Goal: Transaction & Acquisition: Purchase product/service

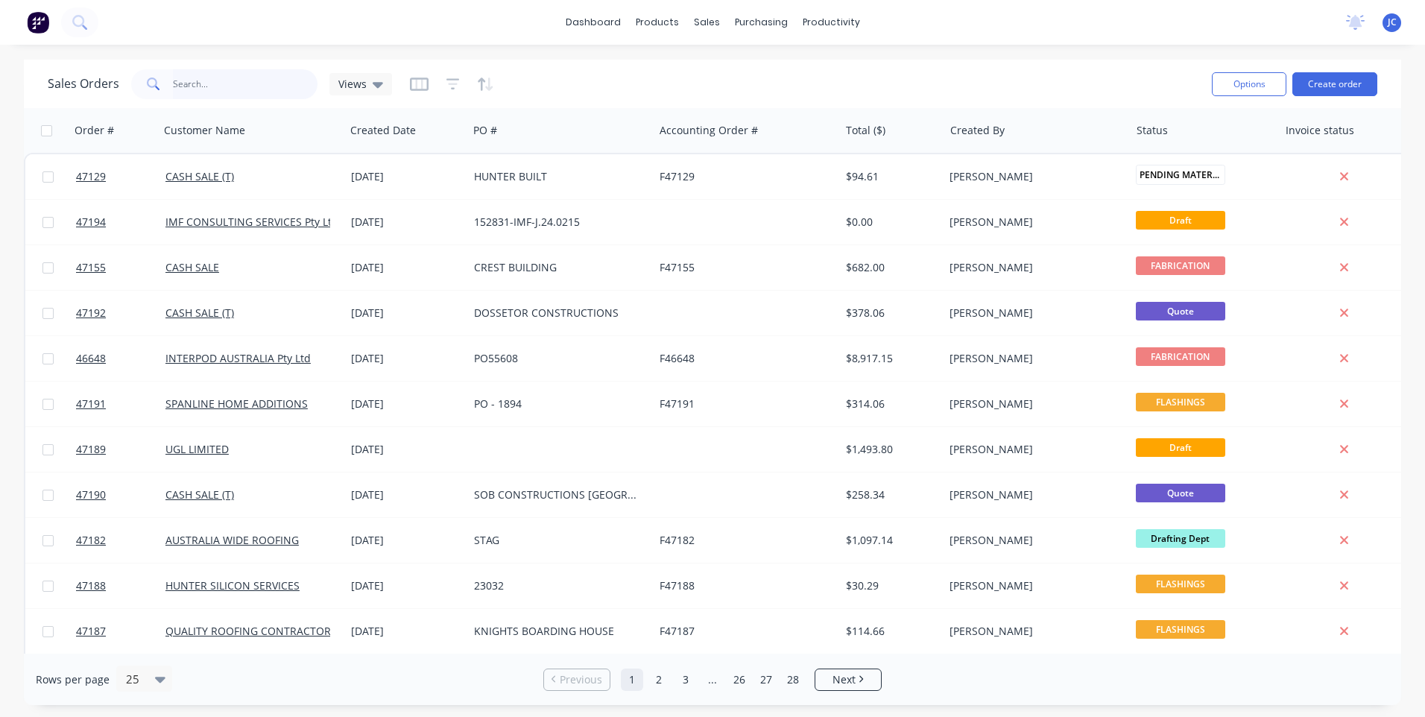
click at [211, 87] on input "text" at bounding box center [245, 84] width 145 height 30
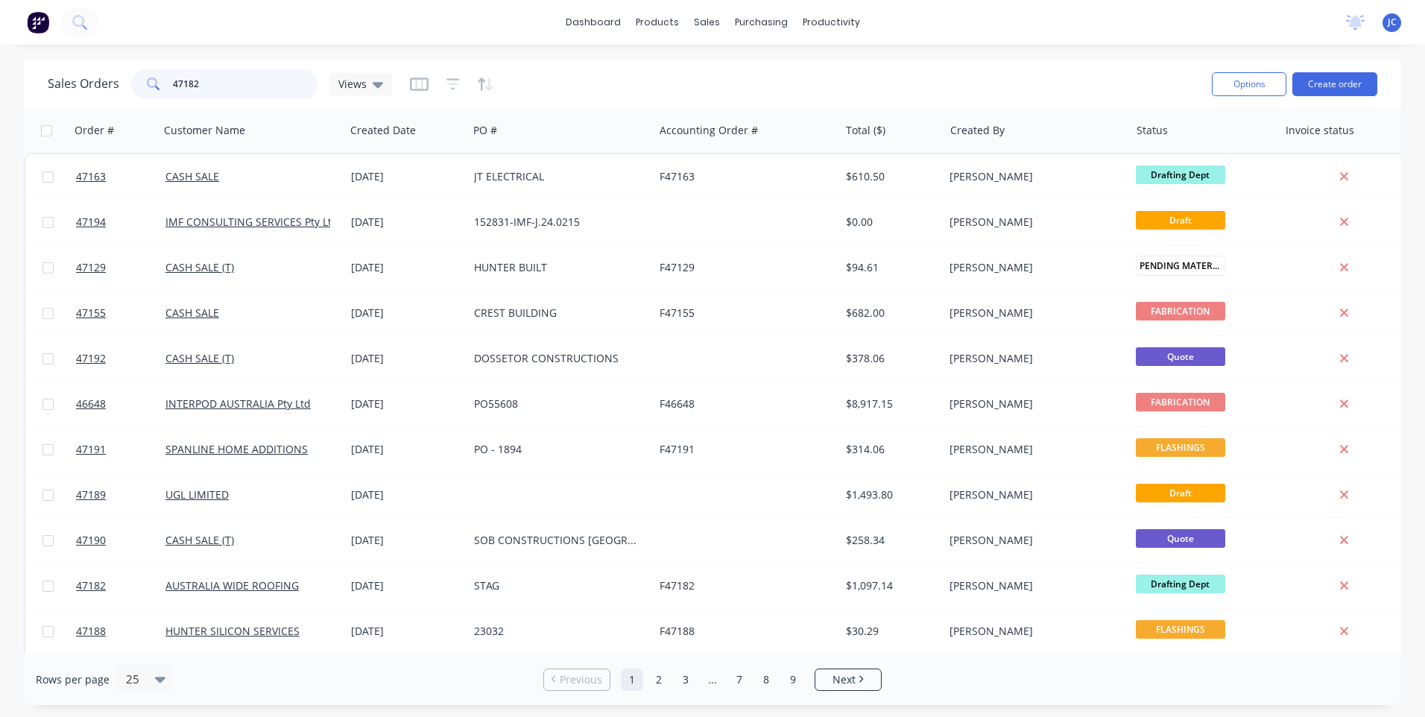
type input "47182"
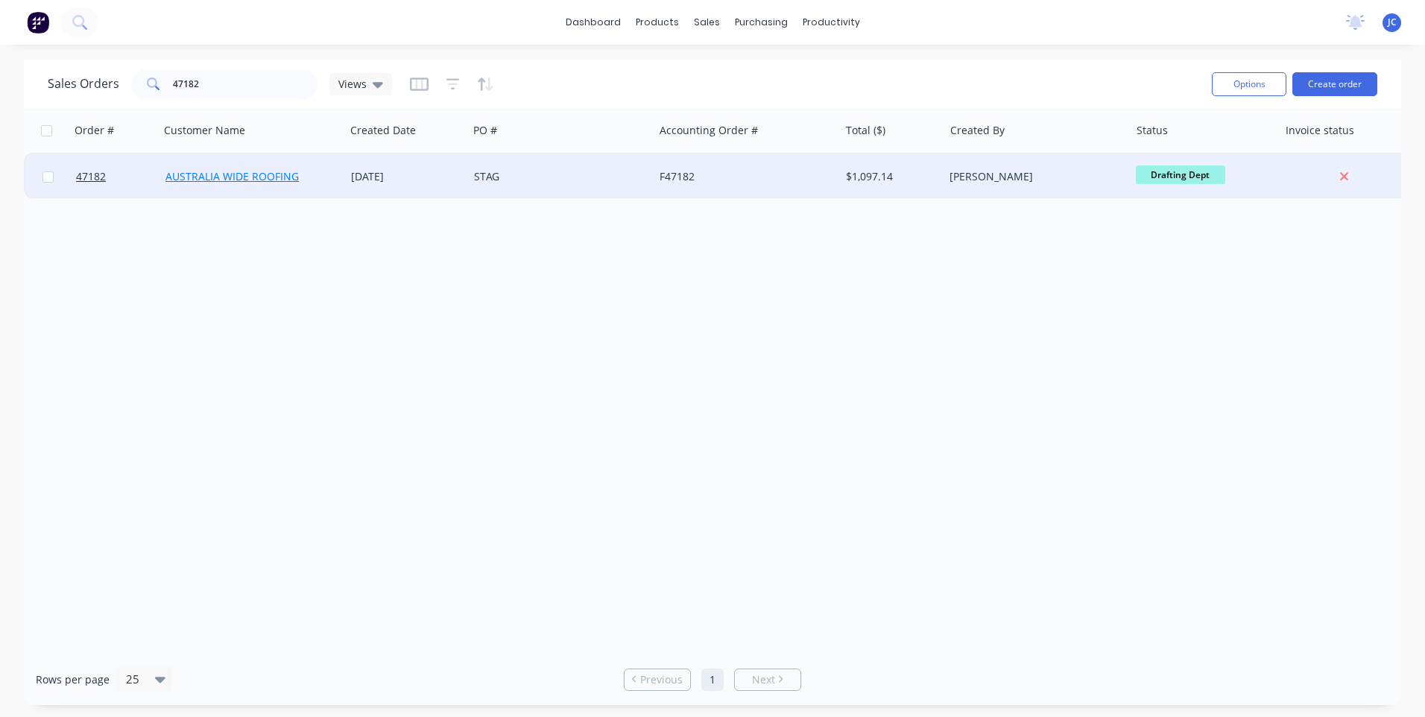
click at [282, 178] on link "AUSTRALIA WIDE ROOFING" at bounding box center [232, 176] width 133 height 14
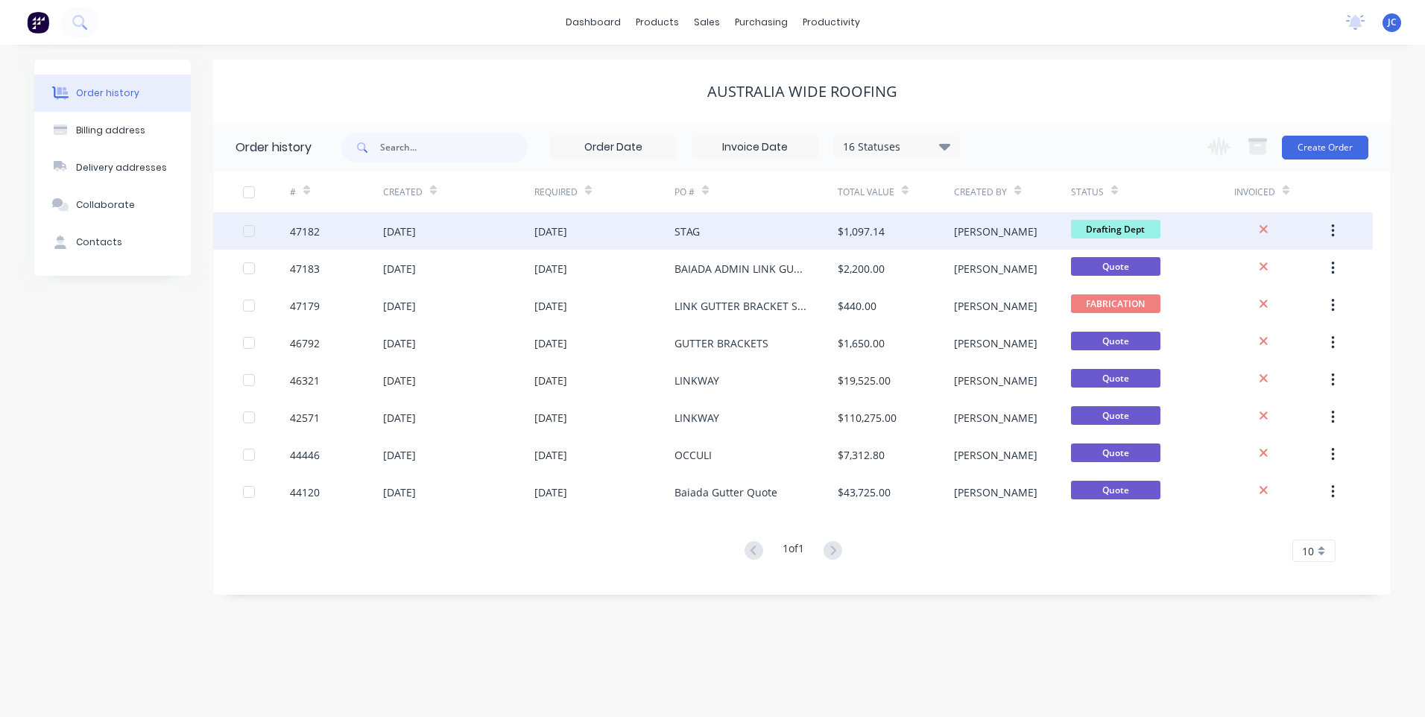
click at [559, 233] on div "[DATE]" at bounding box center [551, 232] width 33 height 16
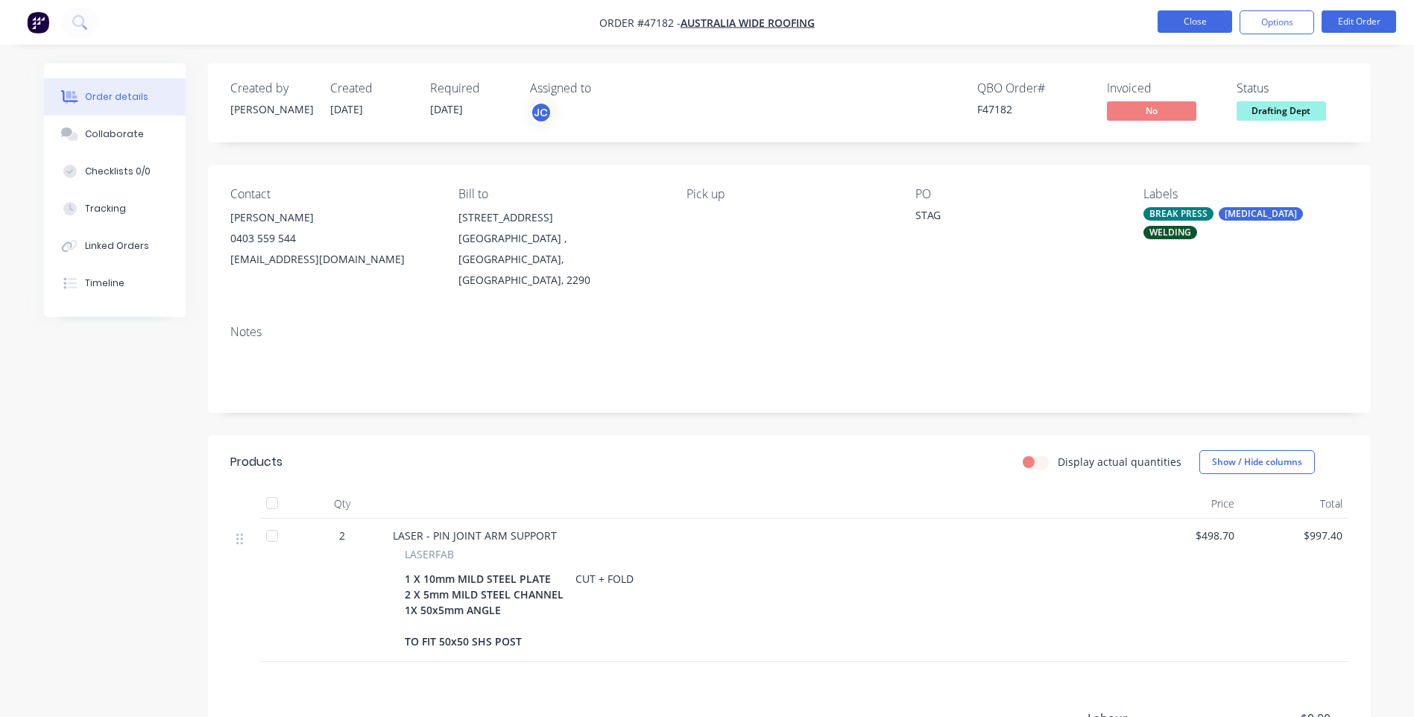
click at [1204, 21] on button "Close" at bounding box center [1195, 21] width 75 height 22
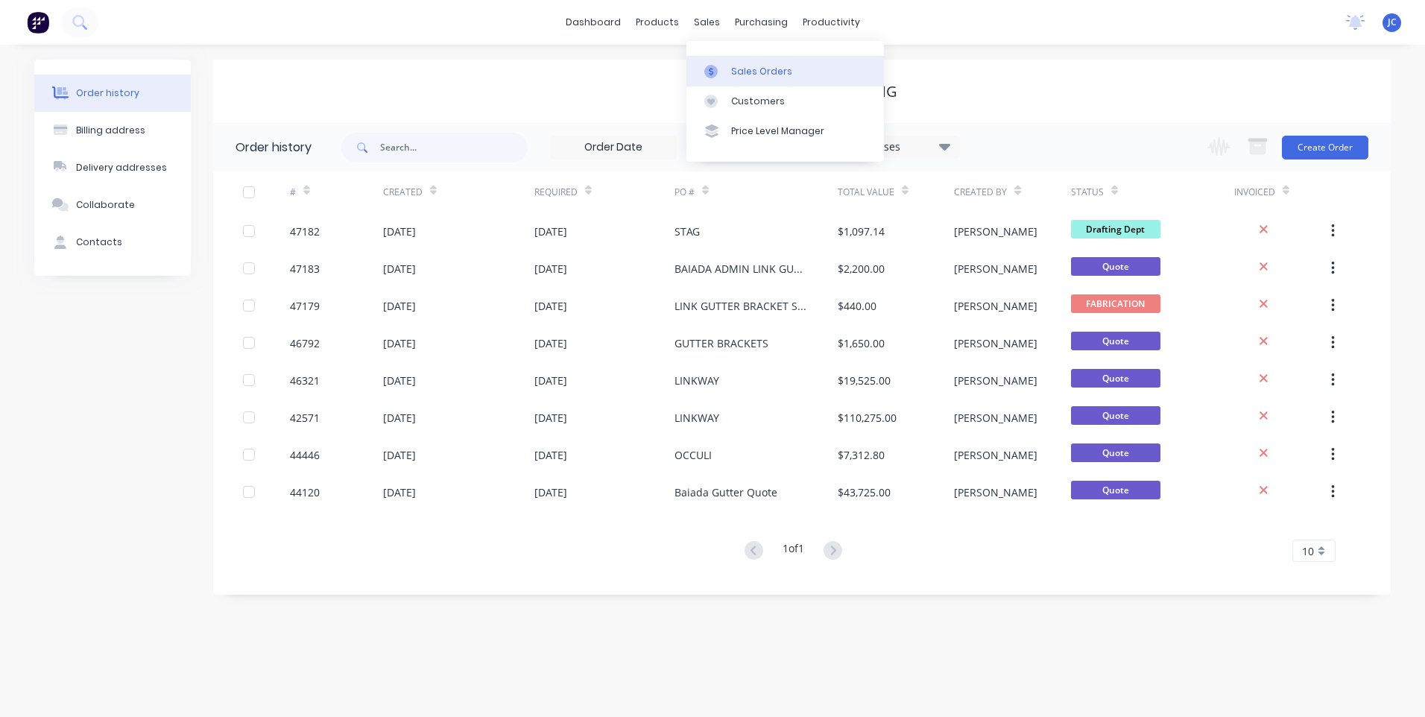
click at [728, 70] on link "Sales Orders" at bounding box center [786, 71] width 198 height 30
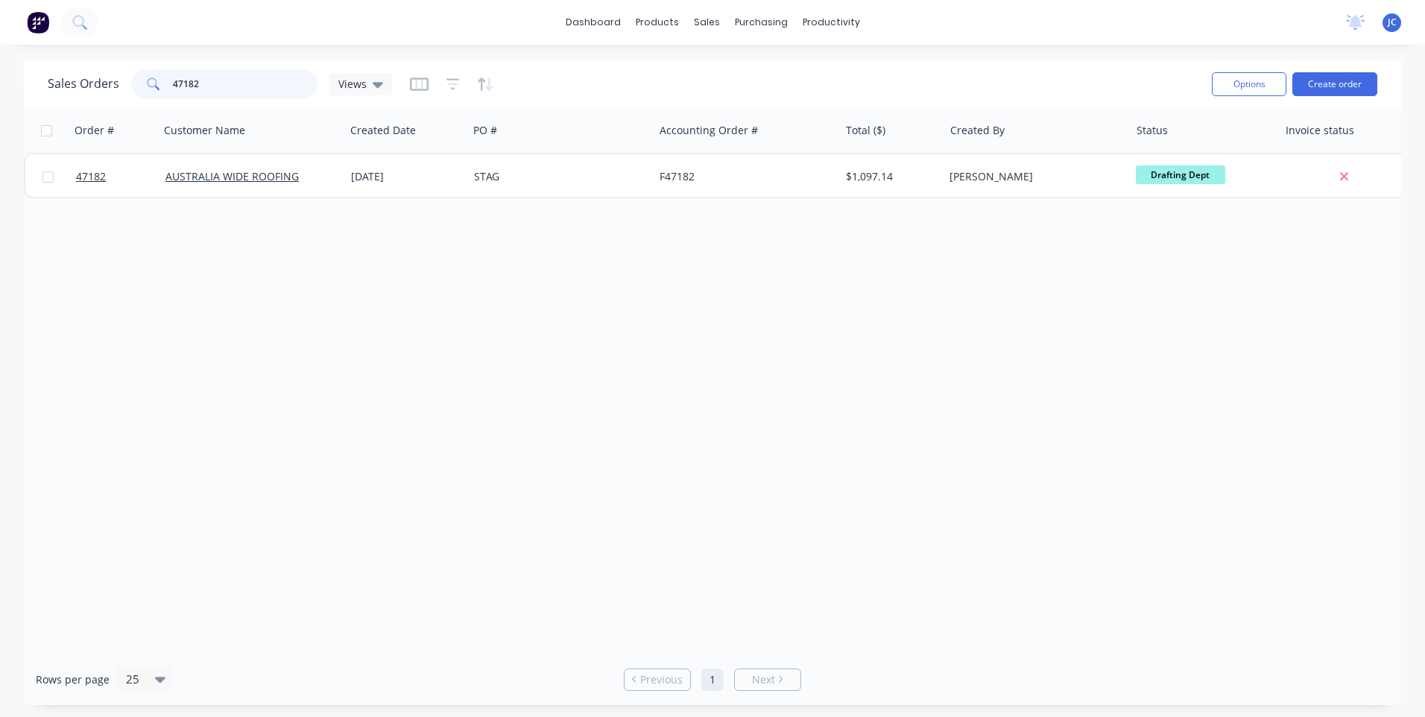
drag, startPoint x: 245, startPoint y: 88, endPoint x: 108, endPoint y: 86, distance: 137.2
click at [108, 86] on div "Sales Orders 47182 Views" at bounding box center [220, 84] width 344 height 30
click at [1327, 74] on button "Create order" at bounding box center [1335, 84] width 85 height 24
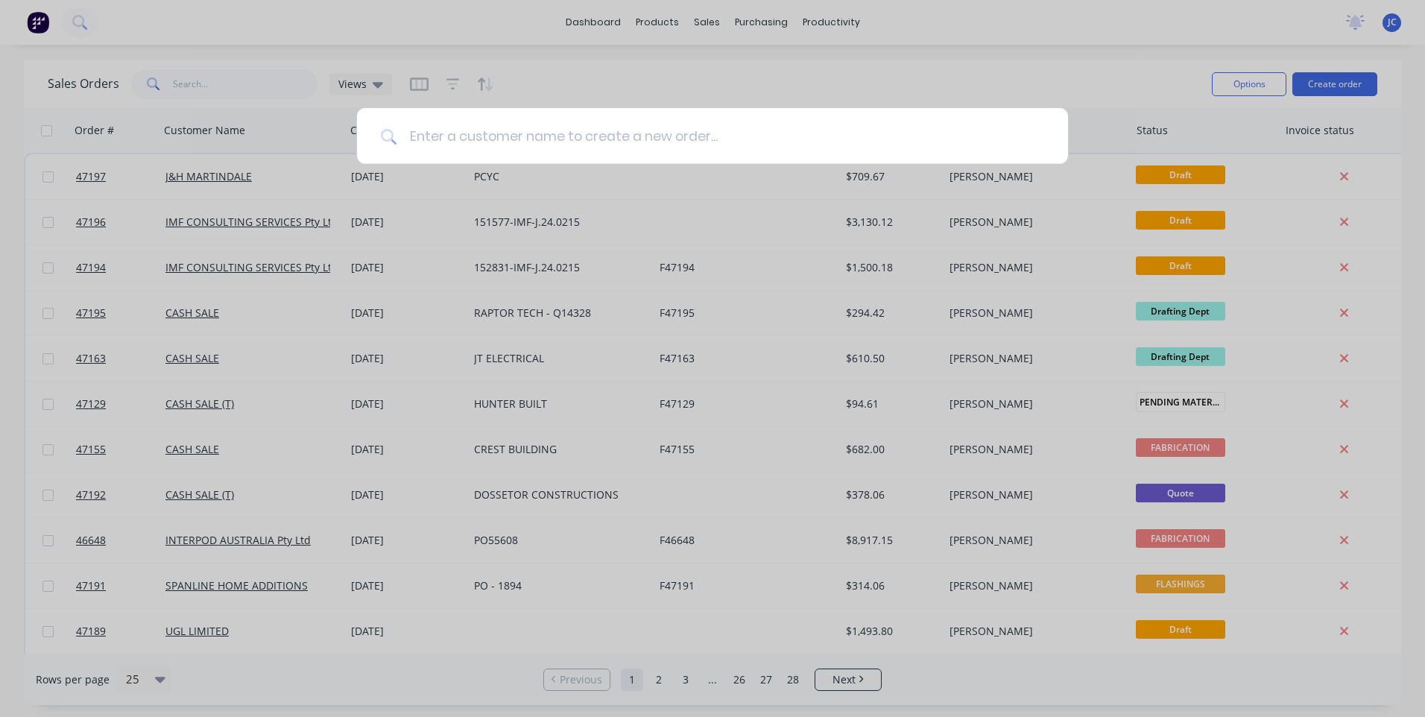
click at [554, 138] on input at bounding box center [720, 136] width 647 height 56
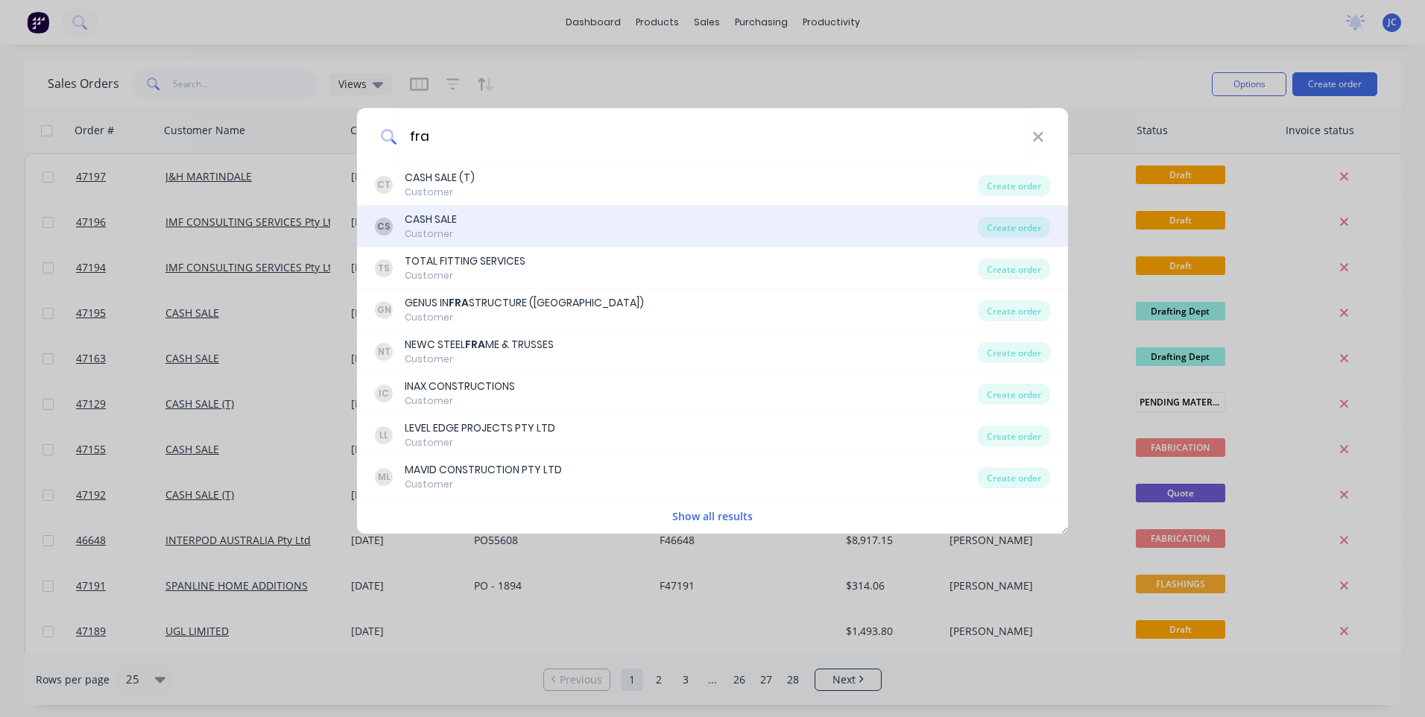
type input "fra"
click at [452, 211] on div "CS CASH SALE Customer Create order" at bounding box center [712, 227] width 711 height 42
click at [502, 220] on div "CS CASH SALE Customer" at bounding box center [676, 226] width 603 height 29
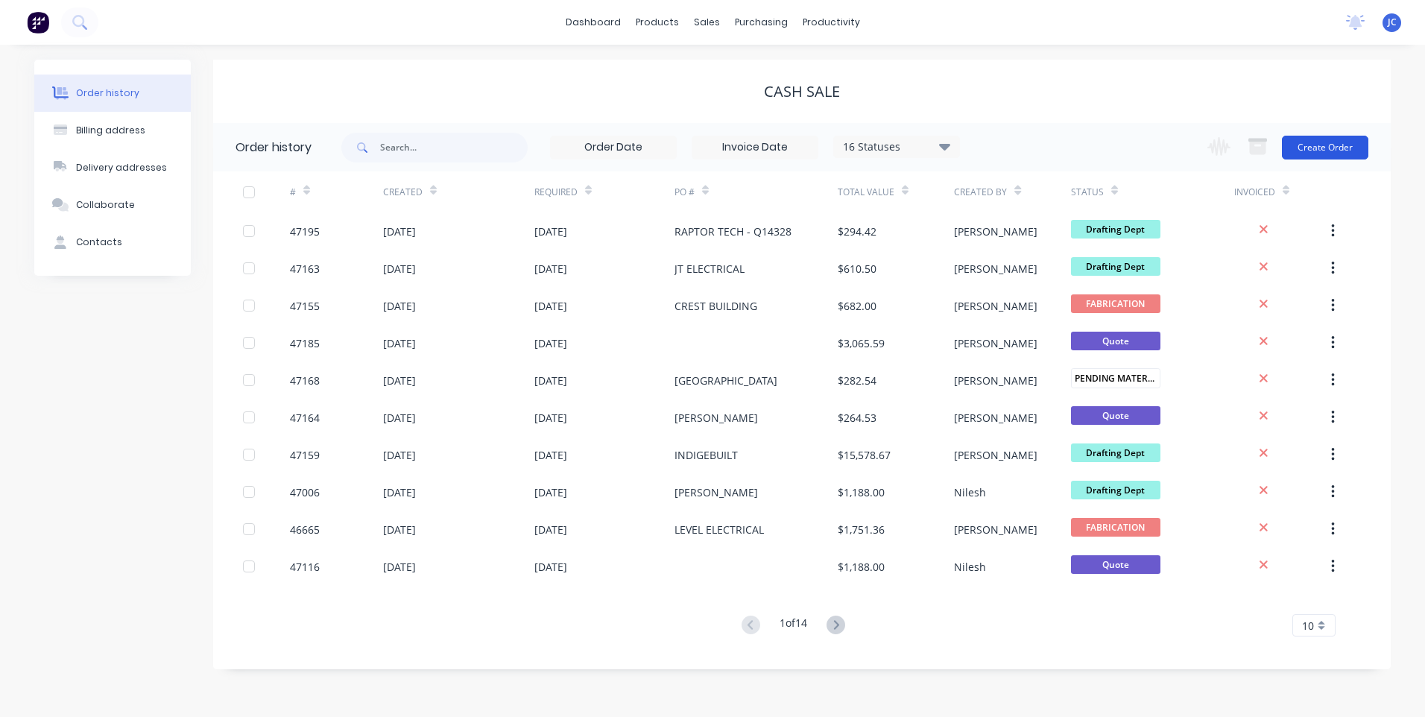
click at [1320, 140] on button "Create Order" at bounding box center [1325, 148] width 86 height 24
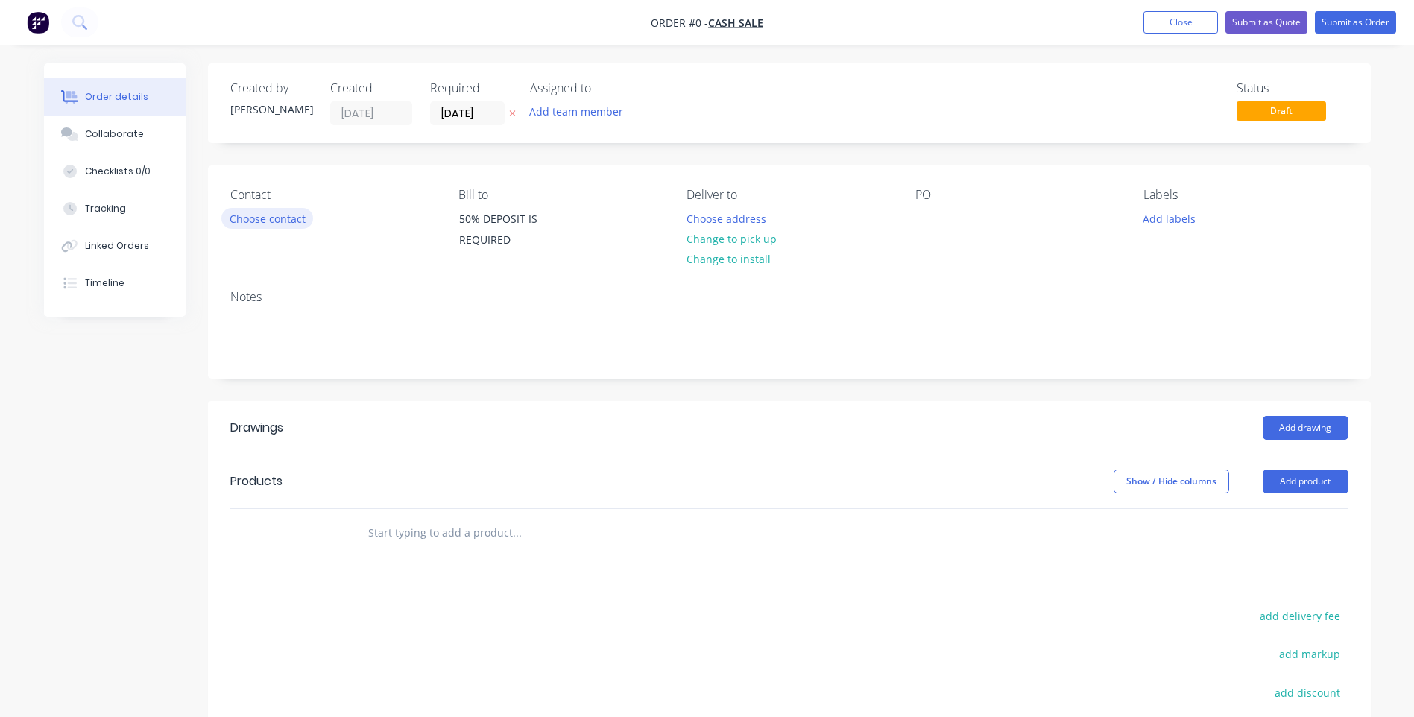
click at [277, 220] on button "Choose contact" at bounding box center [267, 218] width 92 height 20
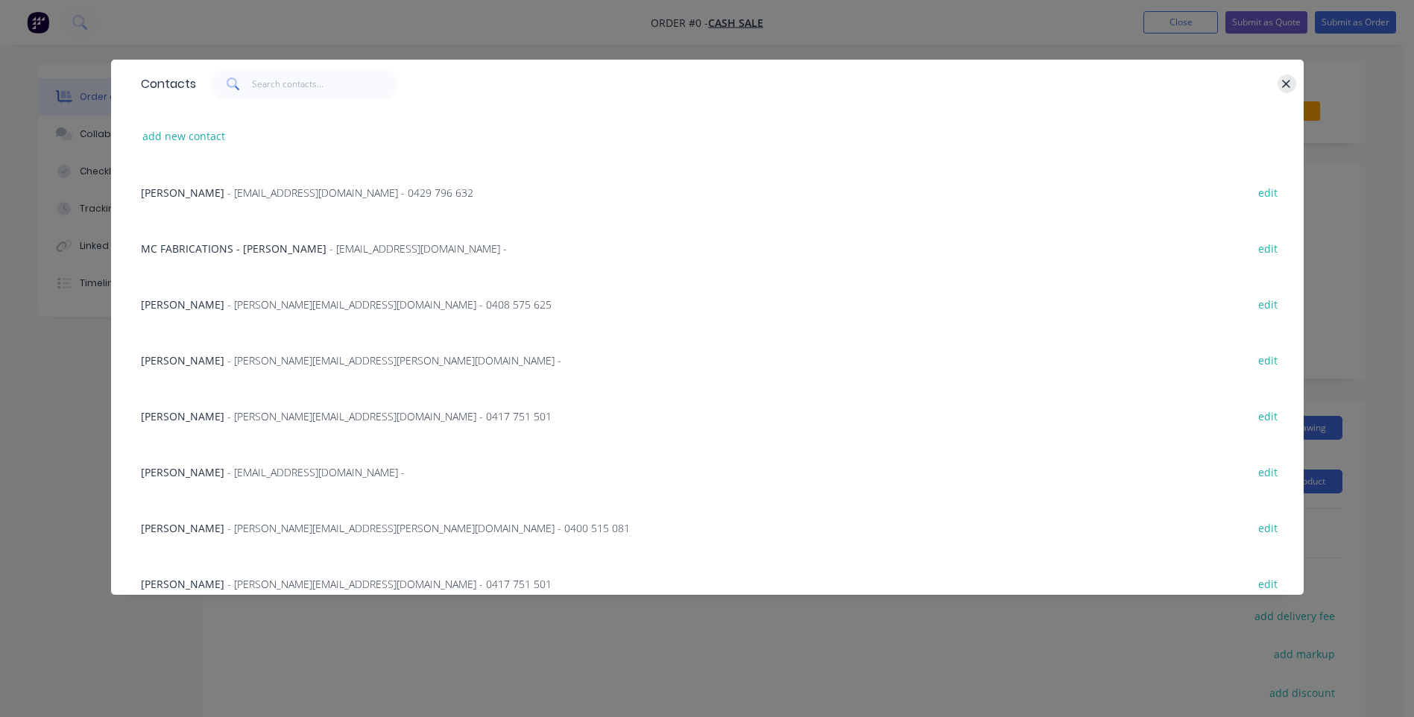
click at [1288, 87] on icon "button" at bounding box center [1287, 84] width 10 height 13
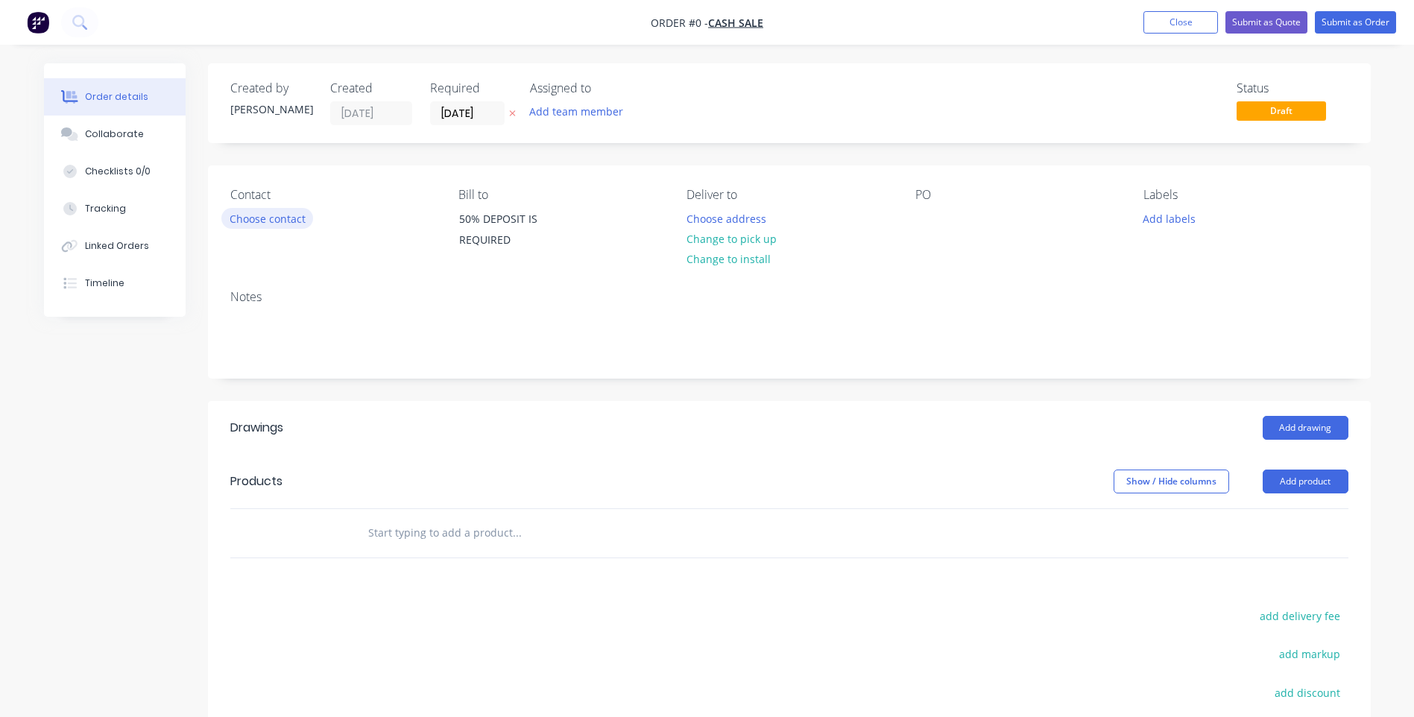
click at [271, 221] on button "Choose contact" at bounding box center [267, 218] width 92 height 20
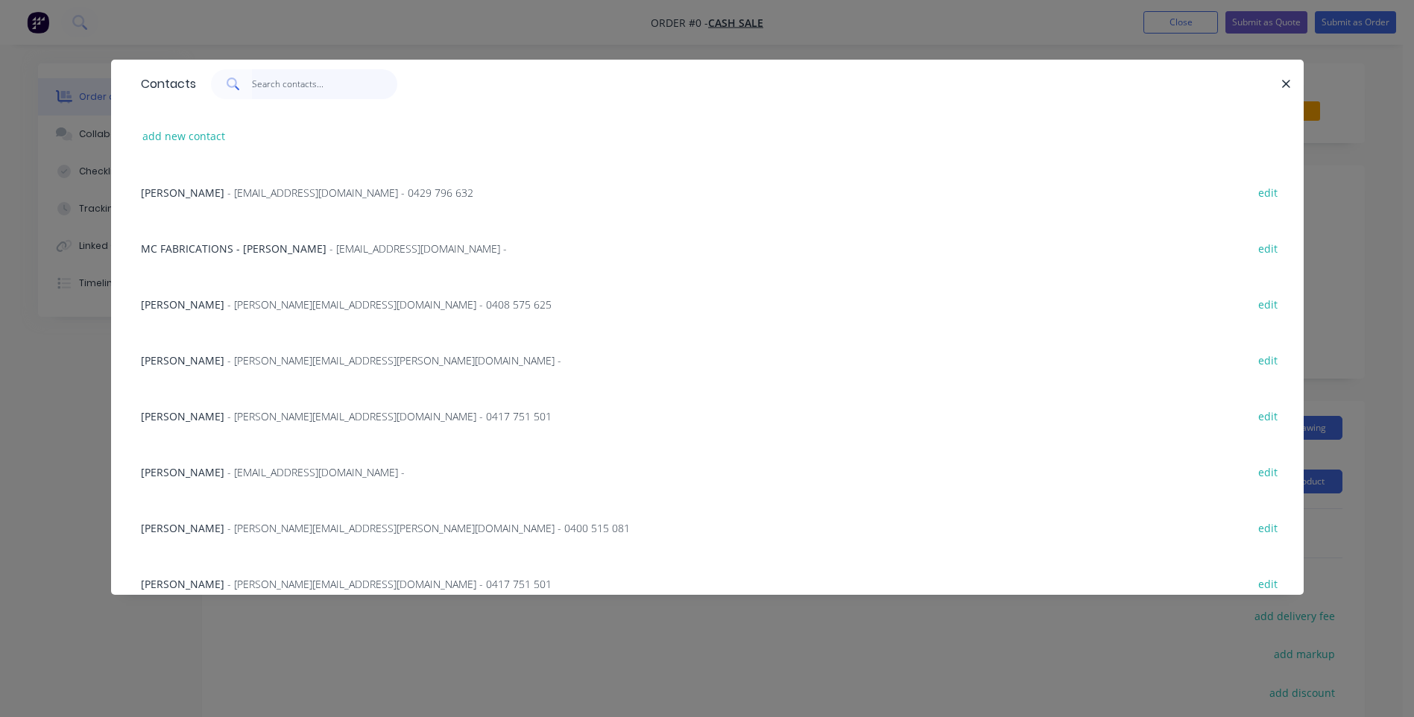
click at [300, 85] on input "text" at bounding box center [324, 84] width 145 height 30
type input "cas"
click at [192, 149] on div "add new contact" at bounding box center [707, 136] width 1148 height 56
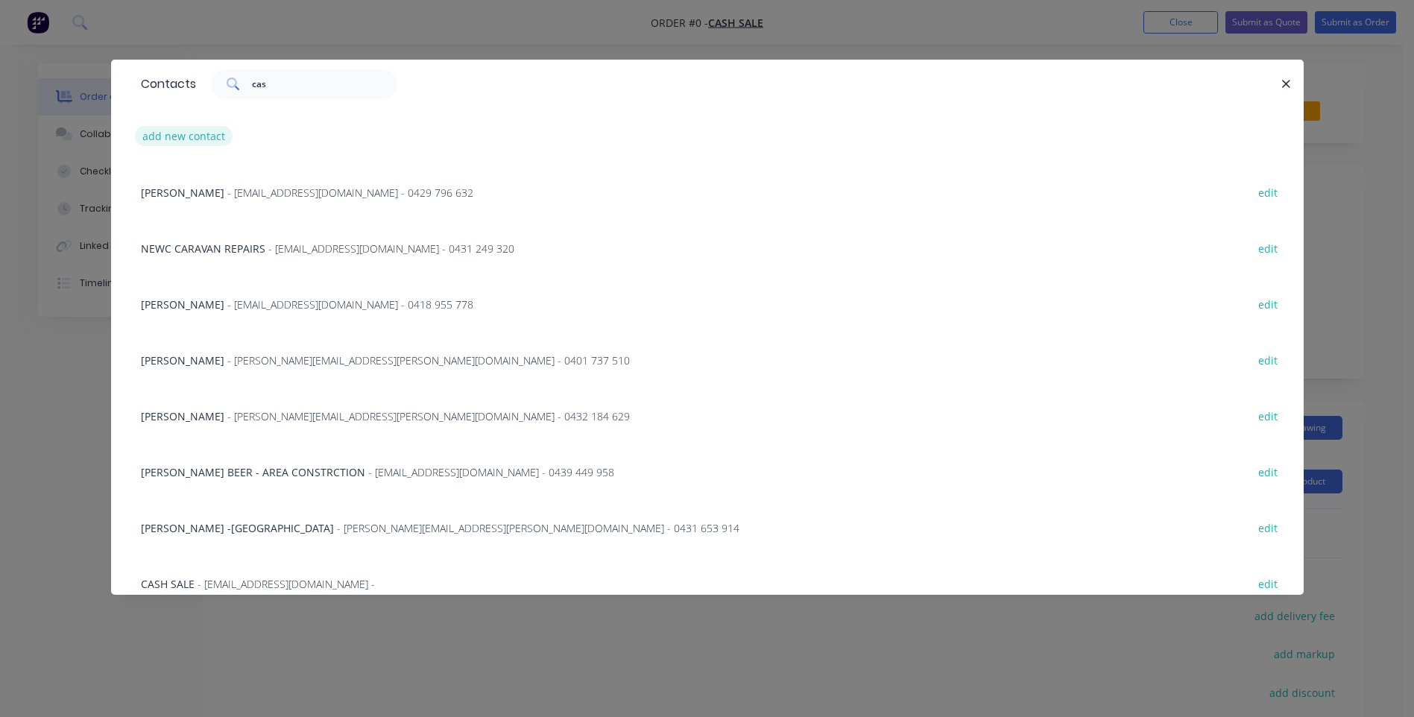
click at [188, 139] on button "add new contact" at bounding box center [184, 136] width 98 height 20
select select "AU"
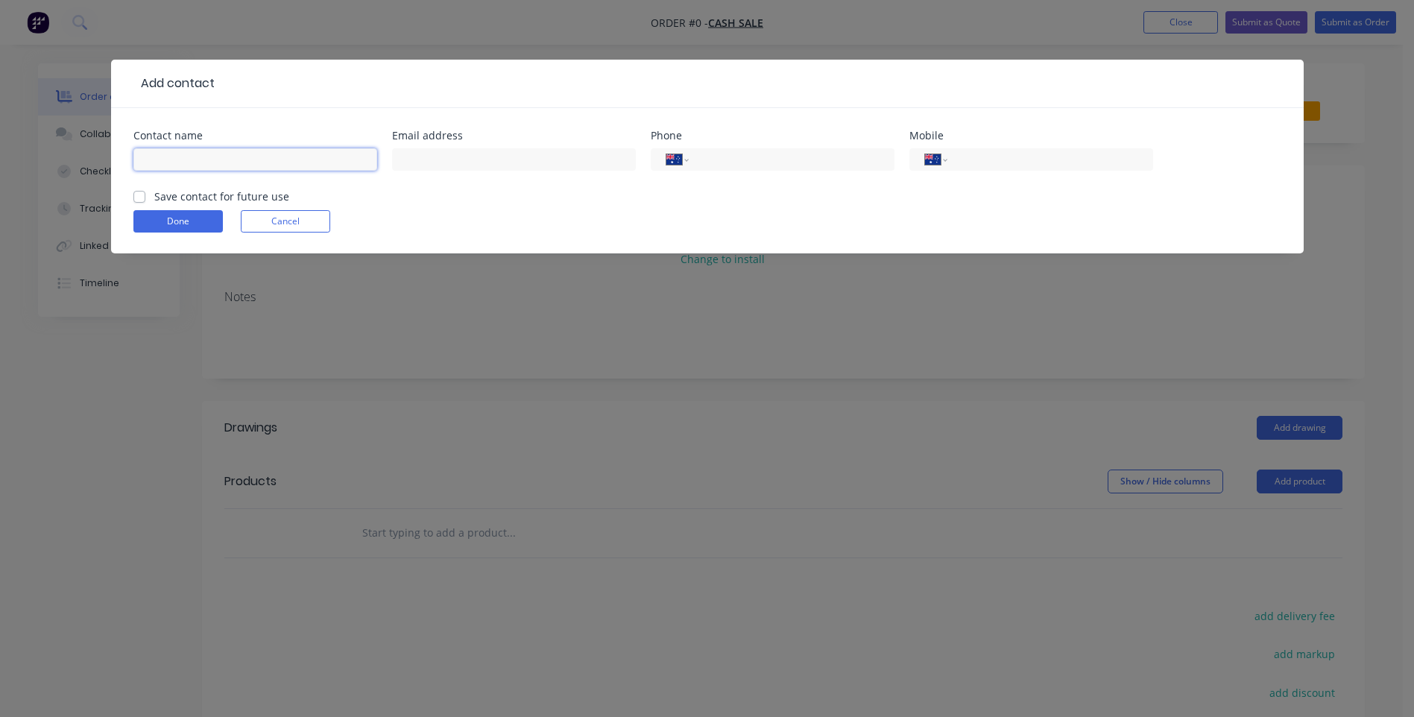
click at [221, 155] on input "text" at bounding box center [255, 159] width 244 height 22
type input "[PERSON_NAME]"
type input "0405 583 586"
click at [166, 226] on button "Done" at bounding box center [177, 221] width 89 height 22
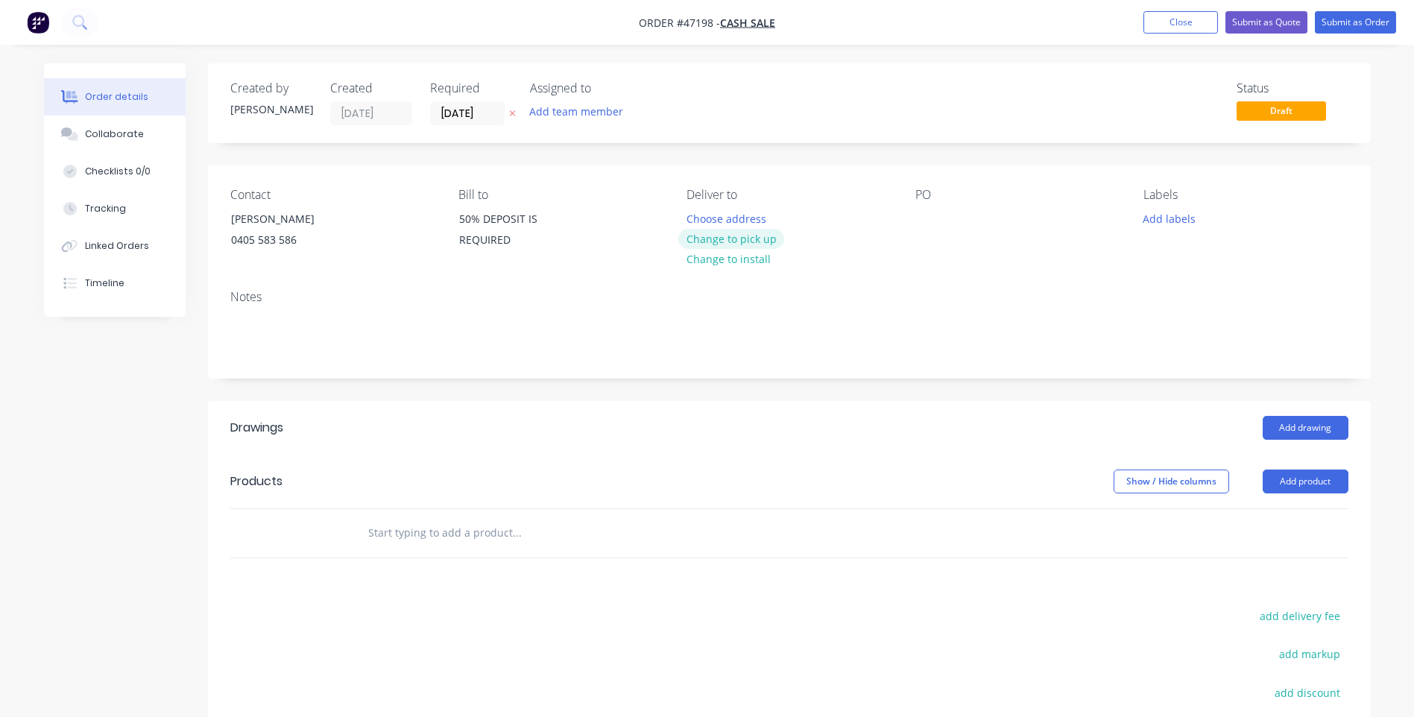
click at [719, 243] on button "Change to pick up" at bounding box center [731, 239] width 106 height 20
click at [1173, 221] on button "Add labels" at bounding box center [1169, 218] width 69 height 20
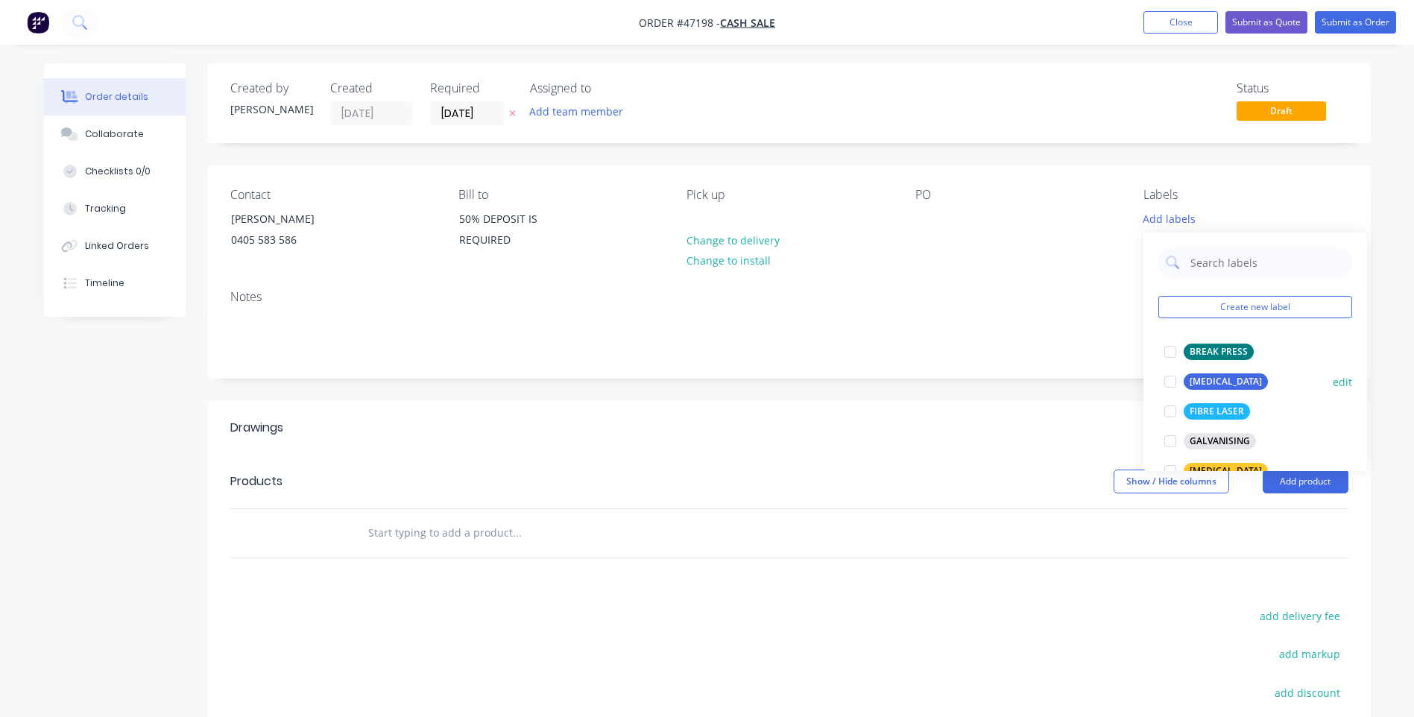
click at [1199, 379] on div "[MEDICAL_DATA]" at bounding box center [1226, 382] width 84 height 16
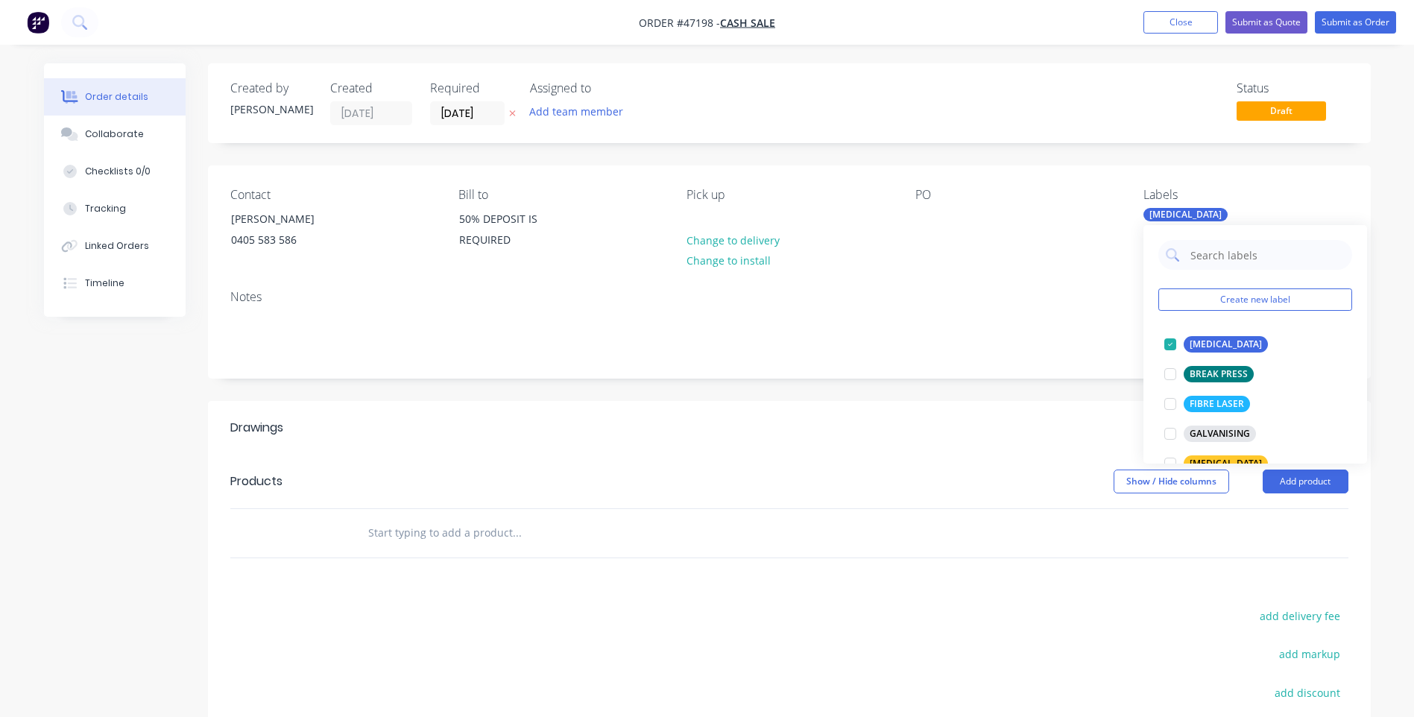
click at [1100, 289] on div "Notes" at bounding box center [789, 328] width 1163 height 100
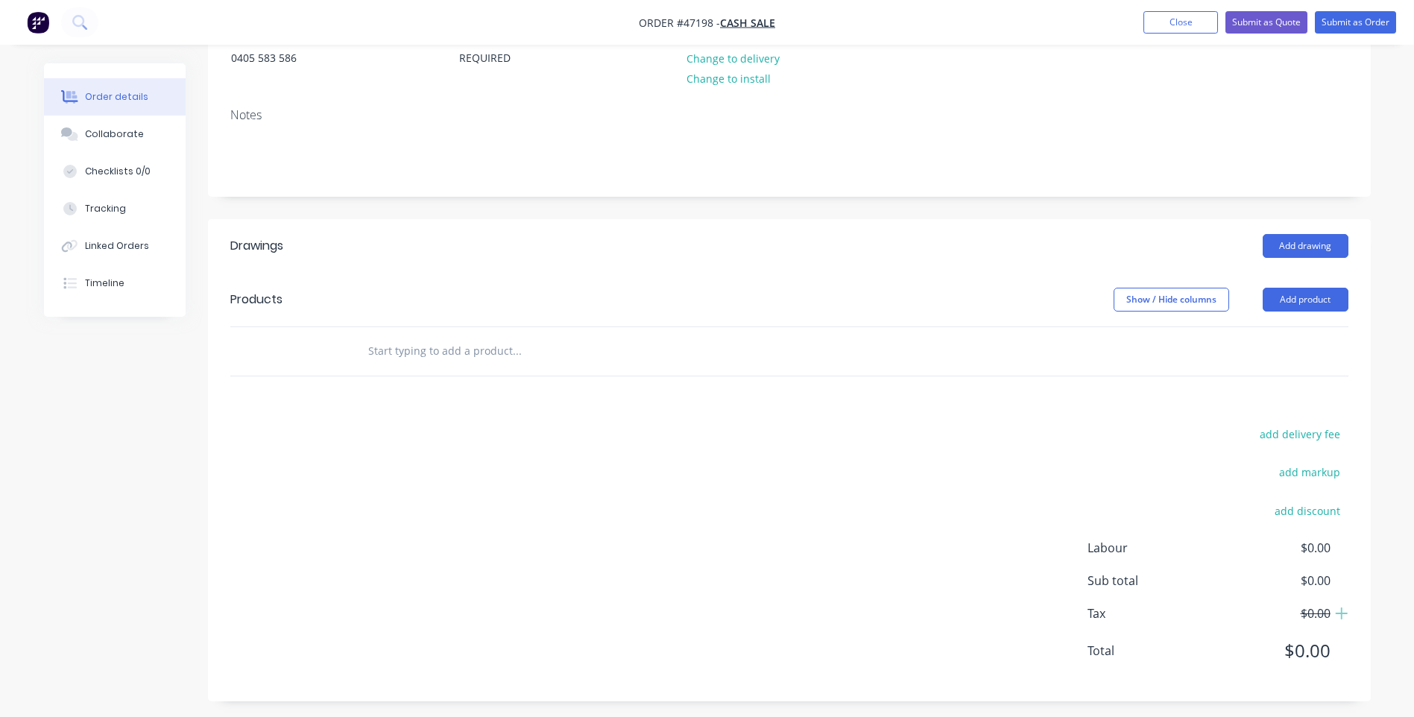
scroll to position [189, 0]
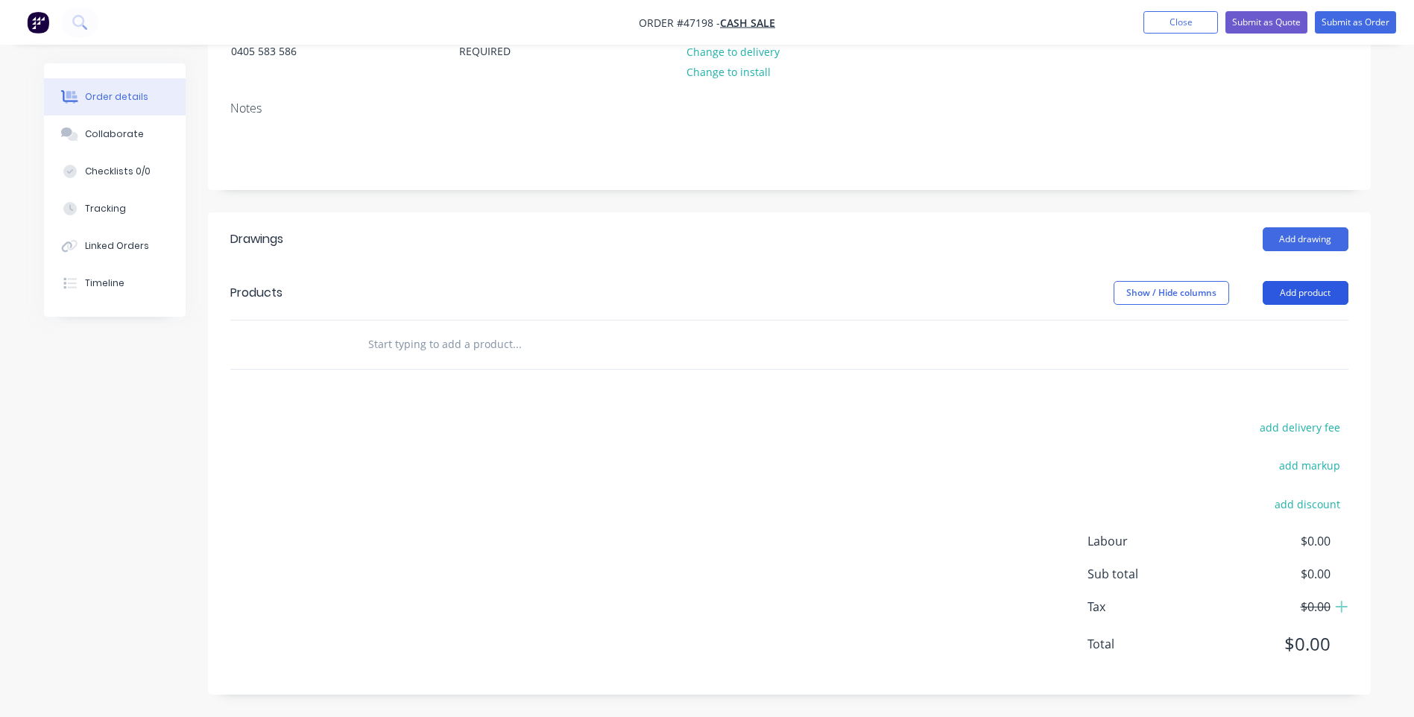
click at [1283, 294] on button "Add product" at bounding box center [1306, 293] width 86 height 24
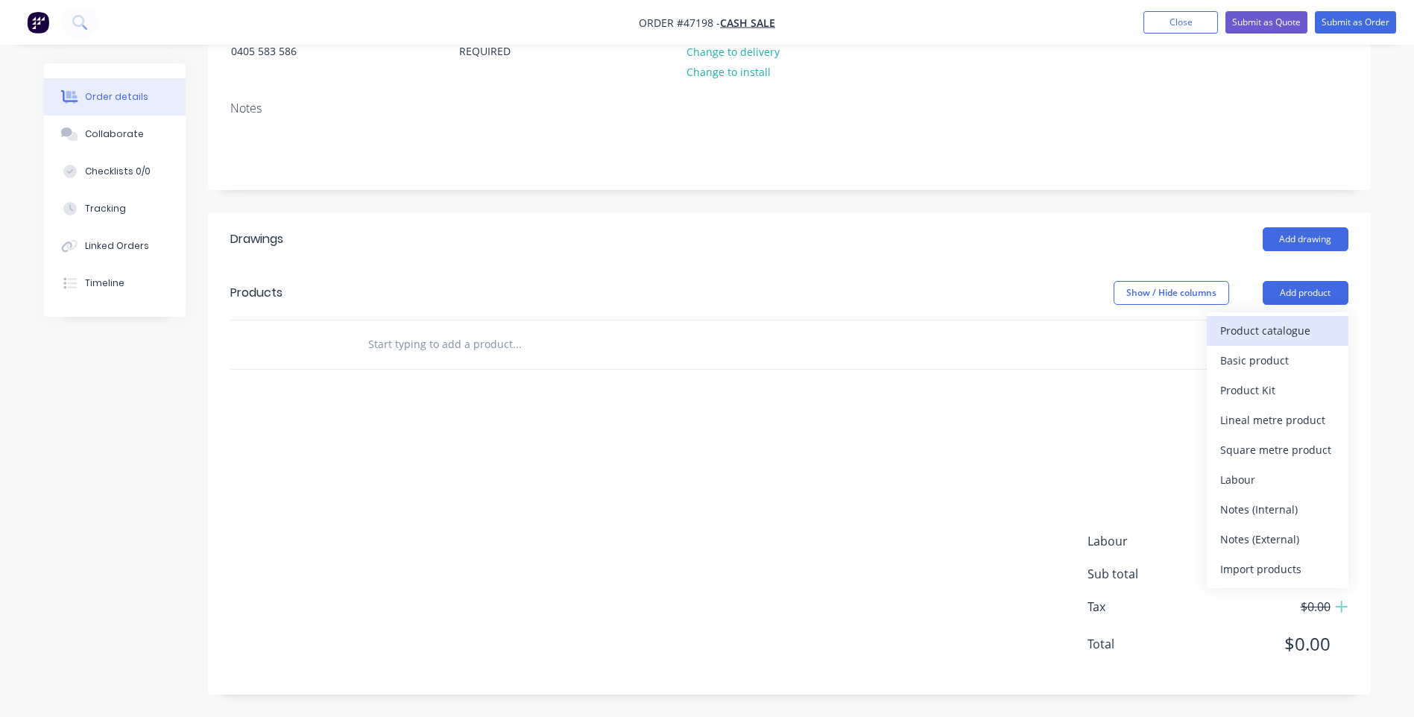
click at [1256, 335] on div "Product catalogue" at bounding box center [1277, 331] width 115 height 22
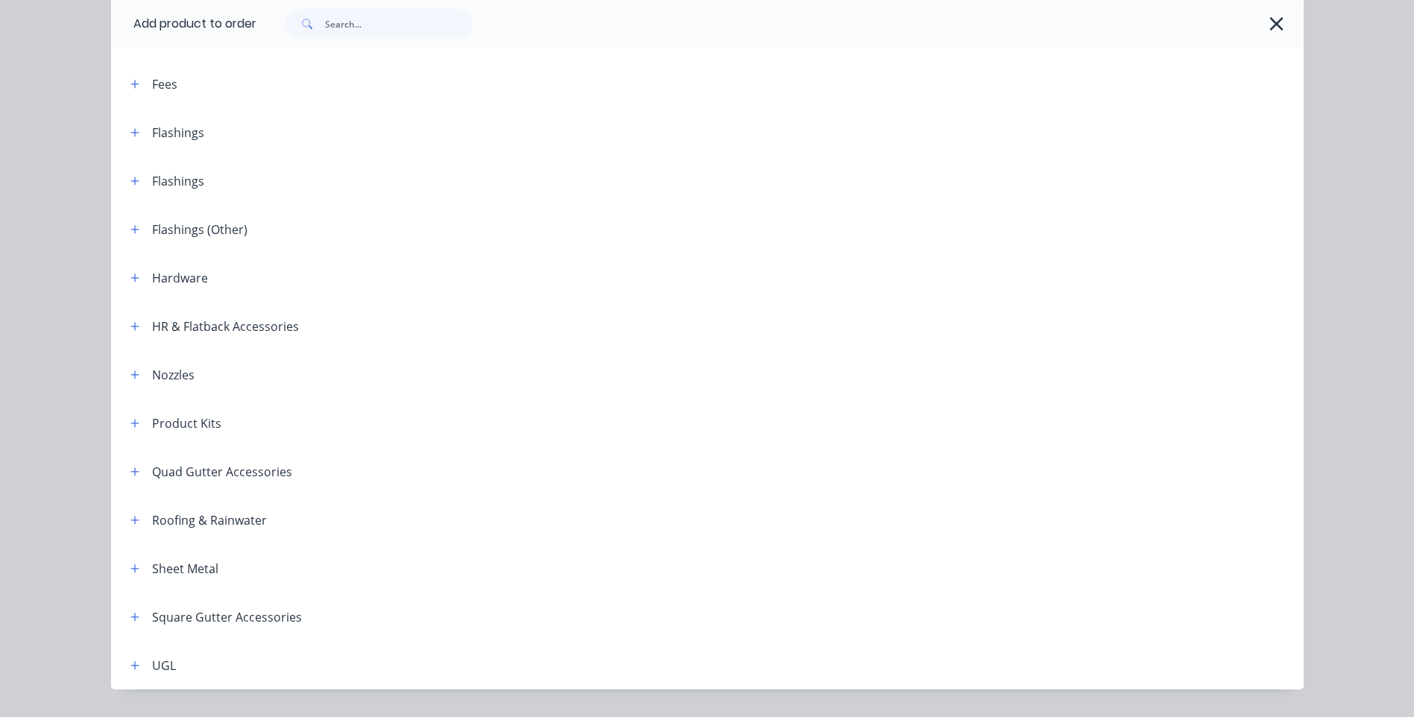
scroll to position [335, 0]
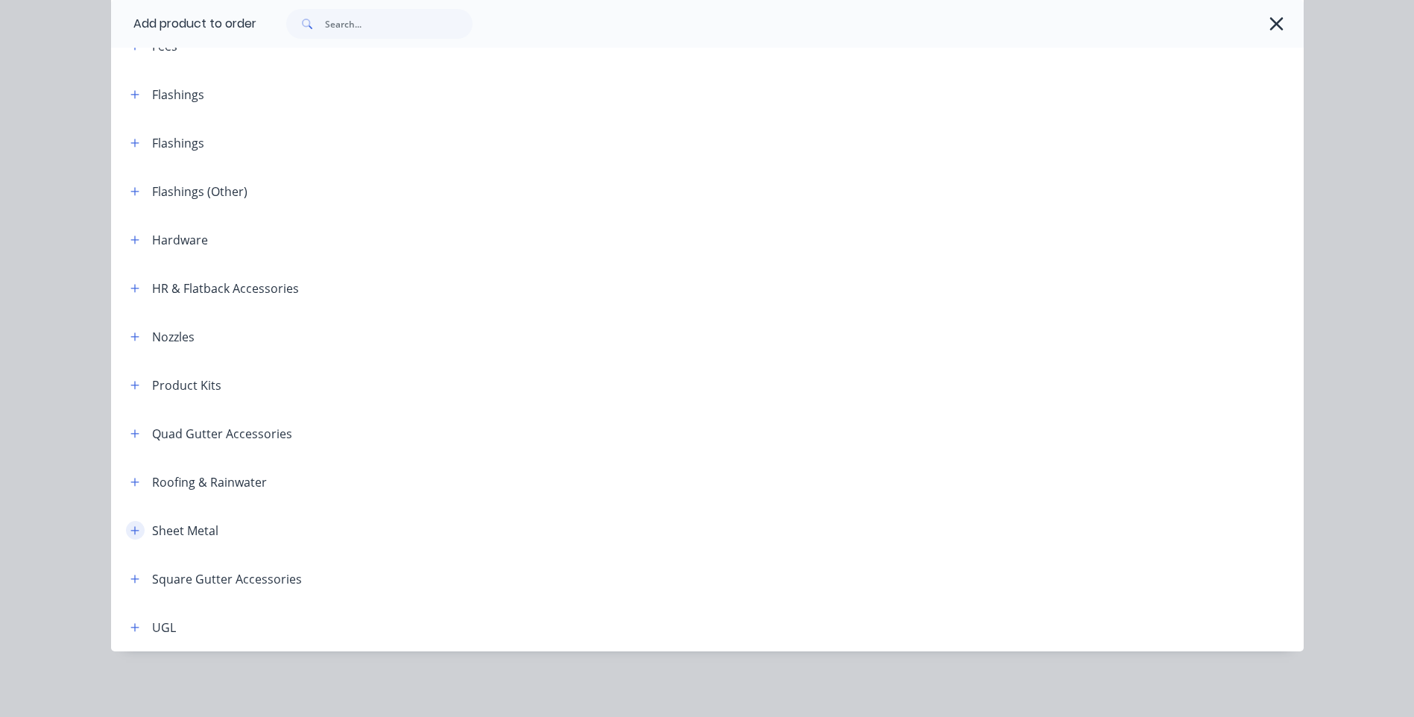
click at [130, 533] on icon "button" at bounding box center [134, 531] width 9 height 10
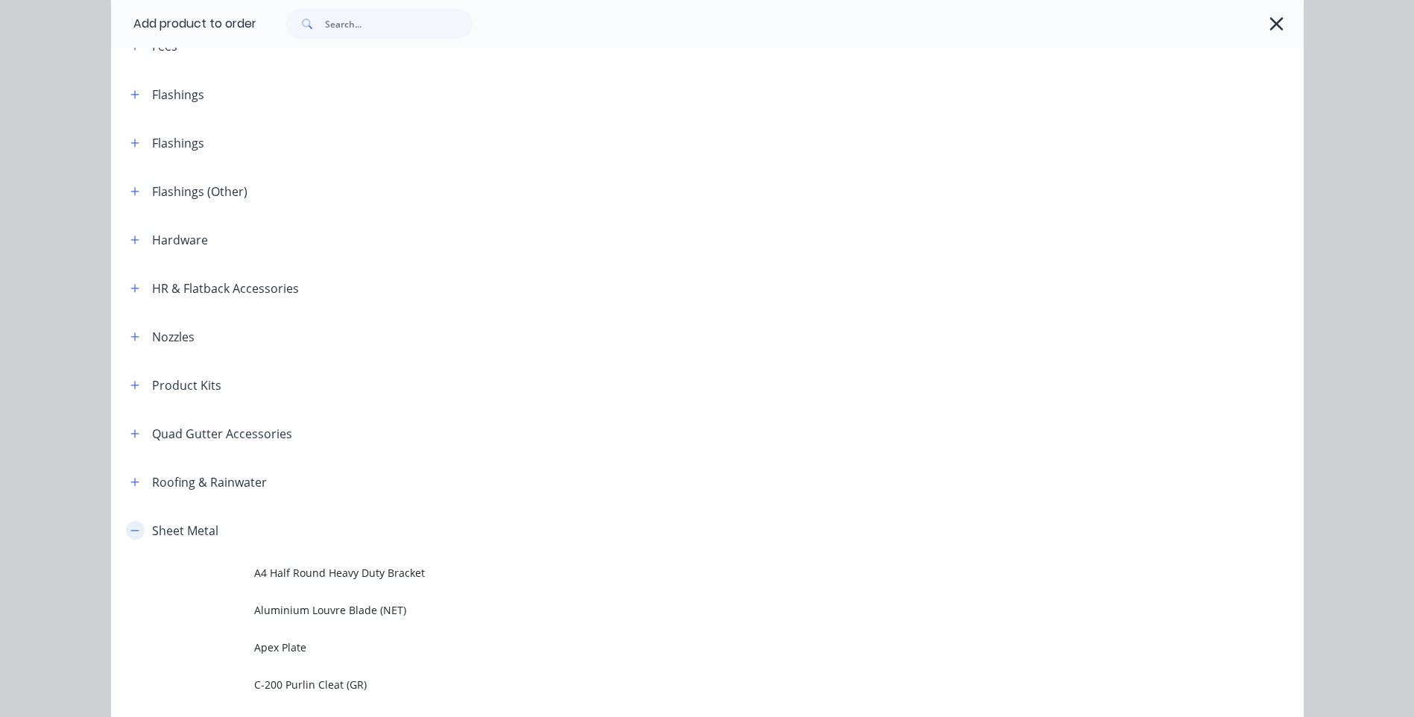
click at [130, 531] on icon "button" at bounding box center [134, 530] width 8 height 1
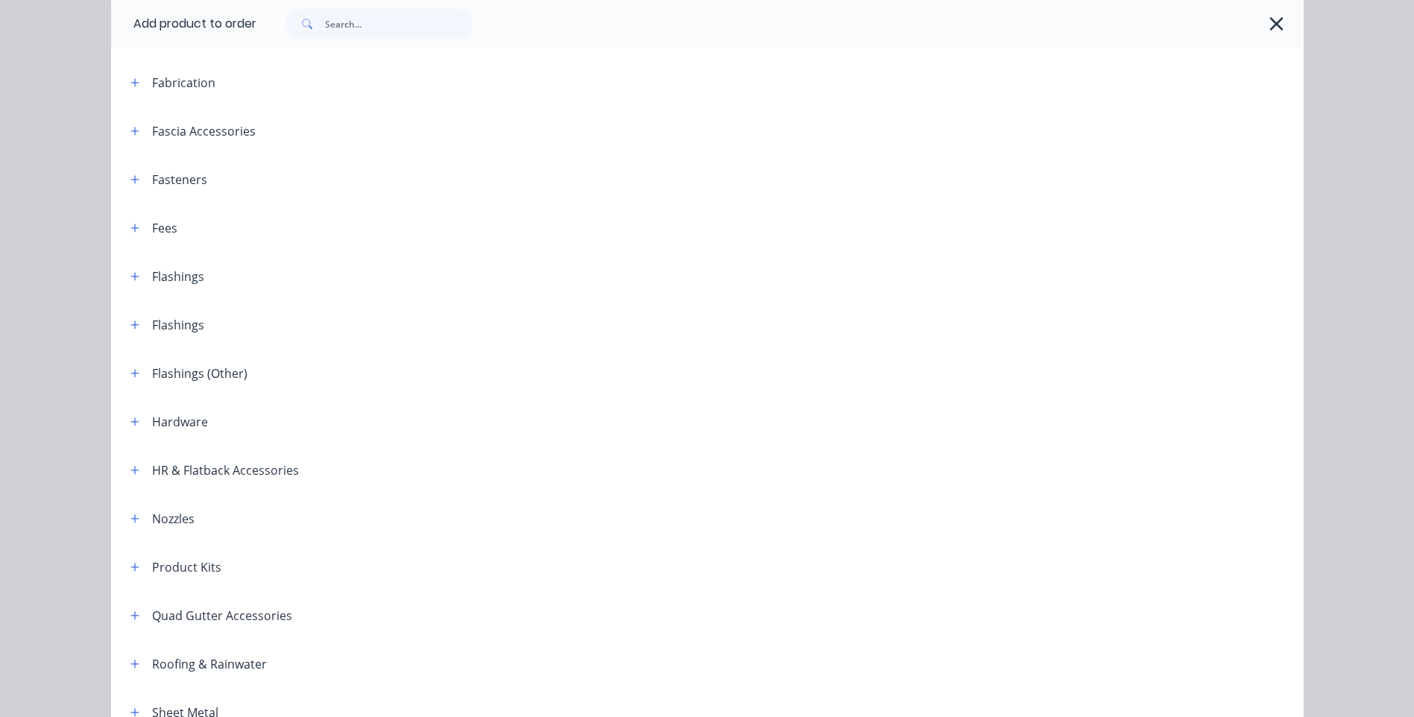
scroll to position [0, 0]
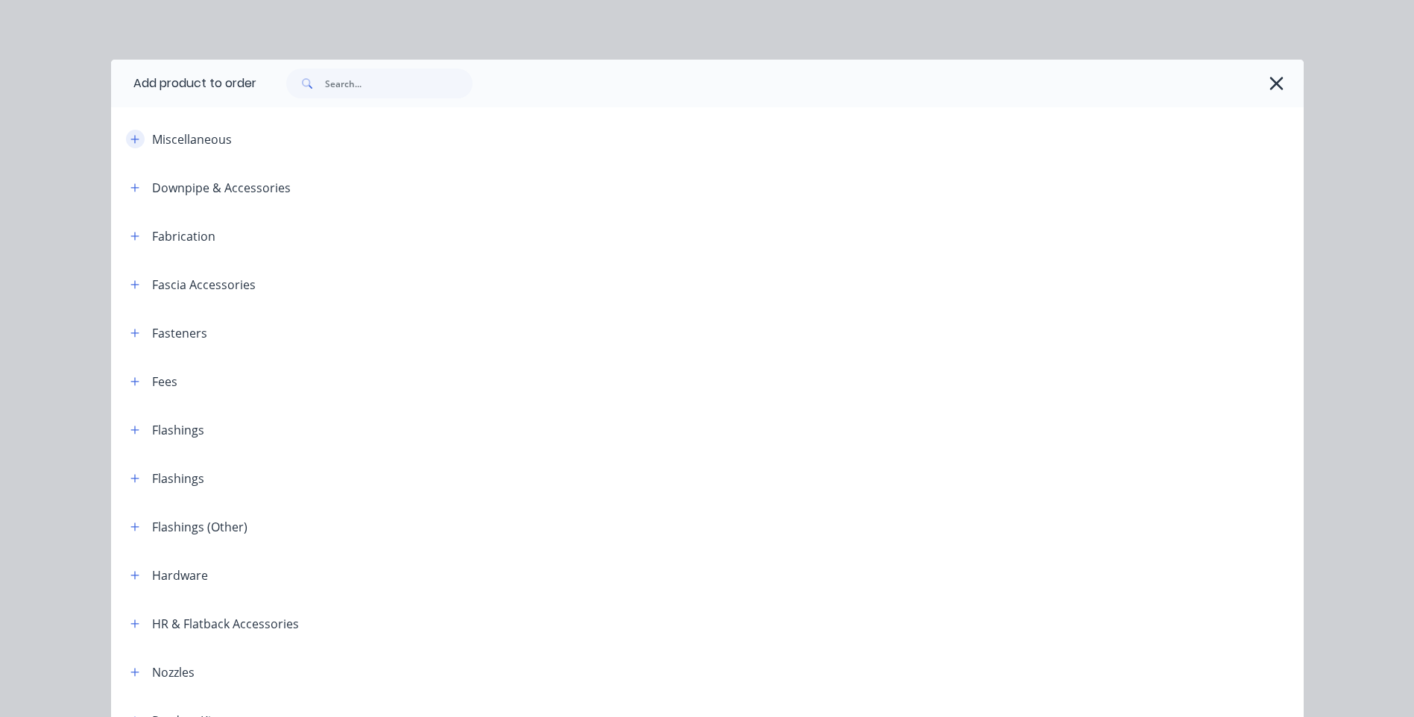
click at [133, 140] on icon "button" at bounding box center [134, 139] width 9 height 10
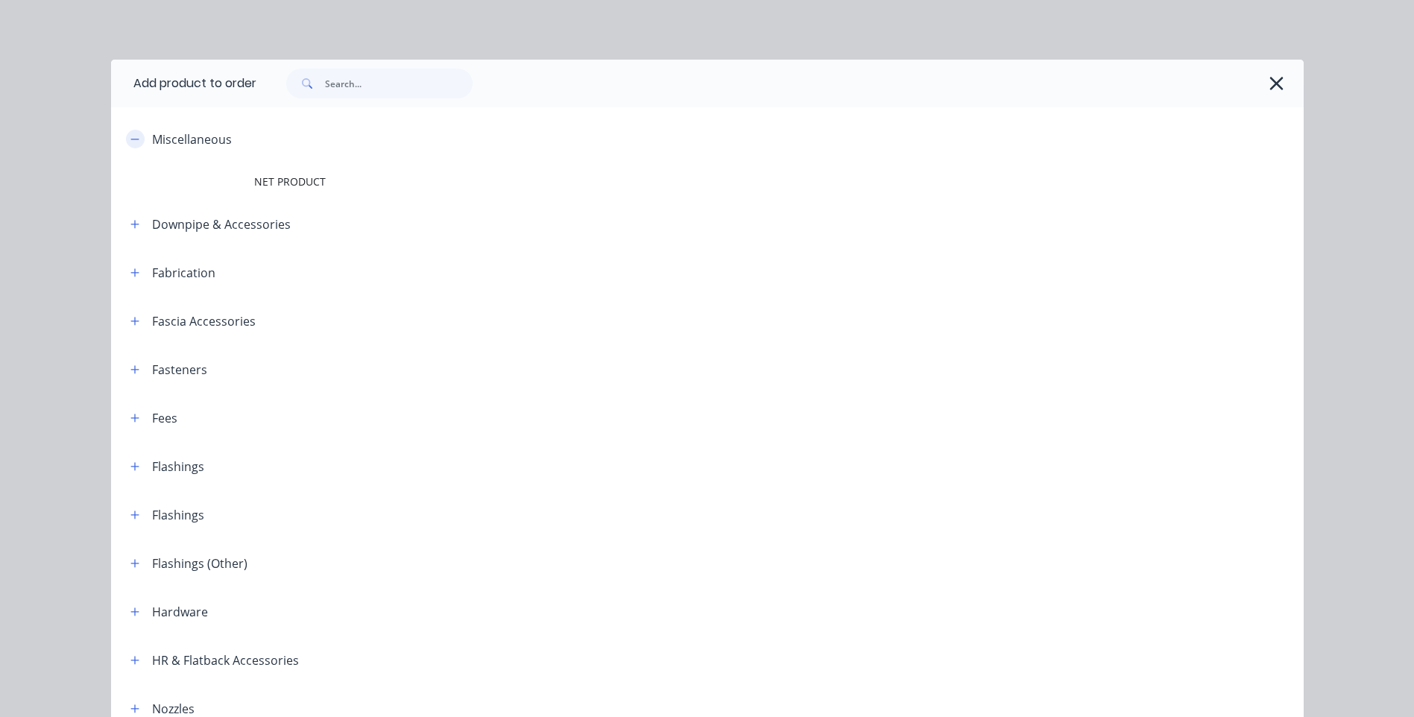
click at [133, 140] on icon "button" at bounding box center [134, 139] width 9 height 10
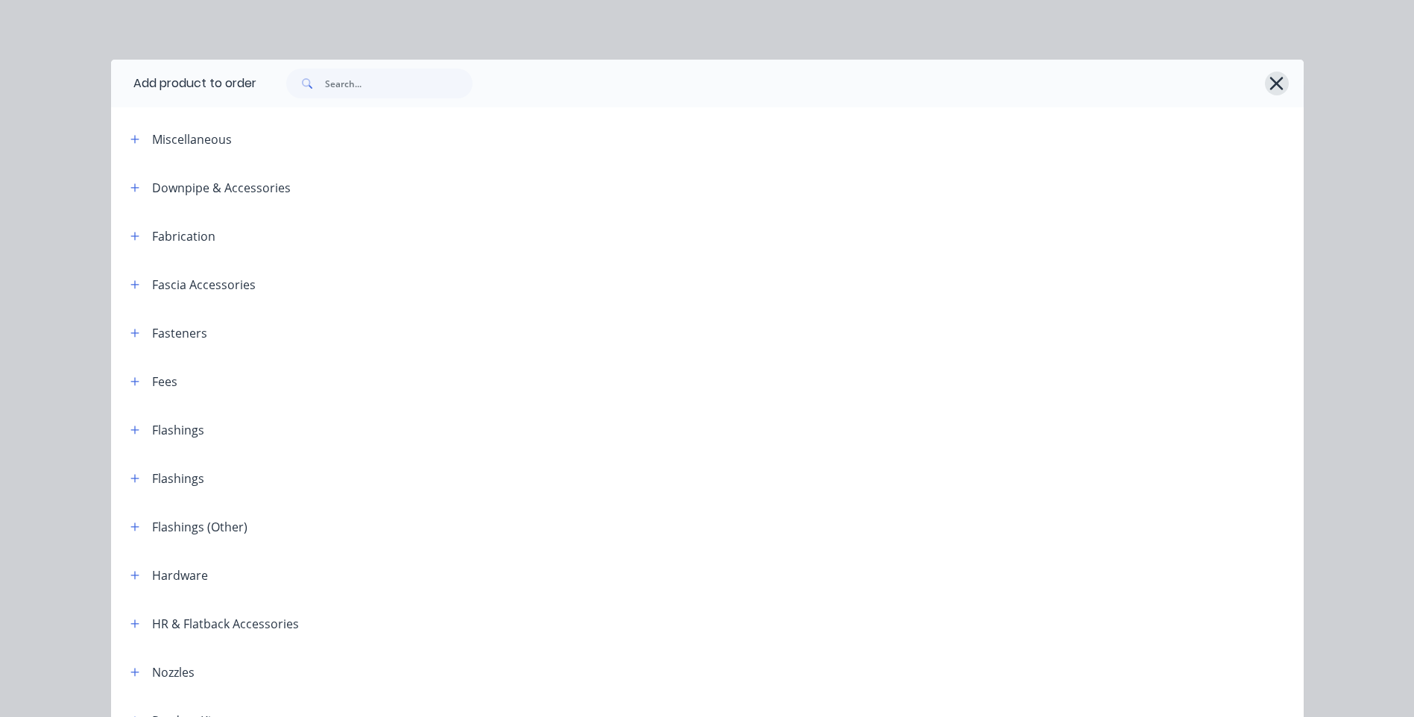
click at [1269, 89] on icon "button" at bounding box center [1277, 83] width 16 height 21
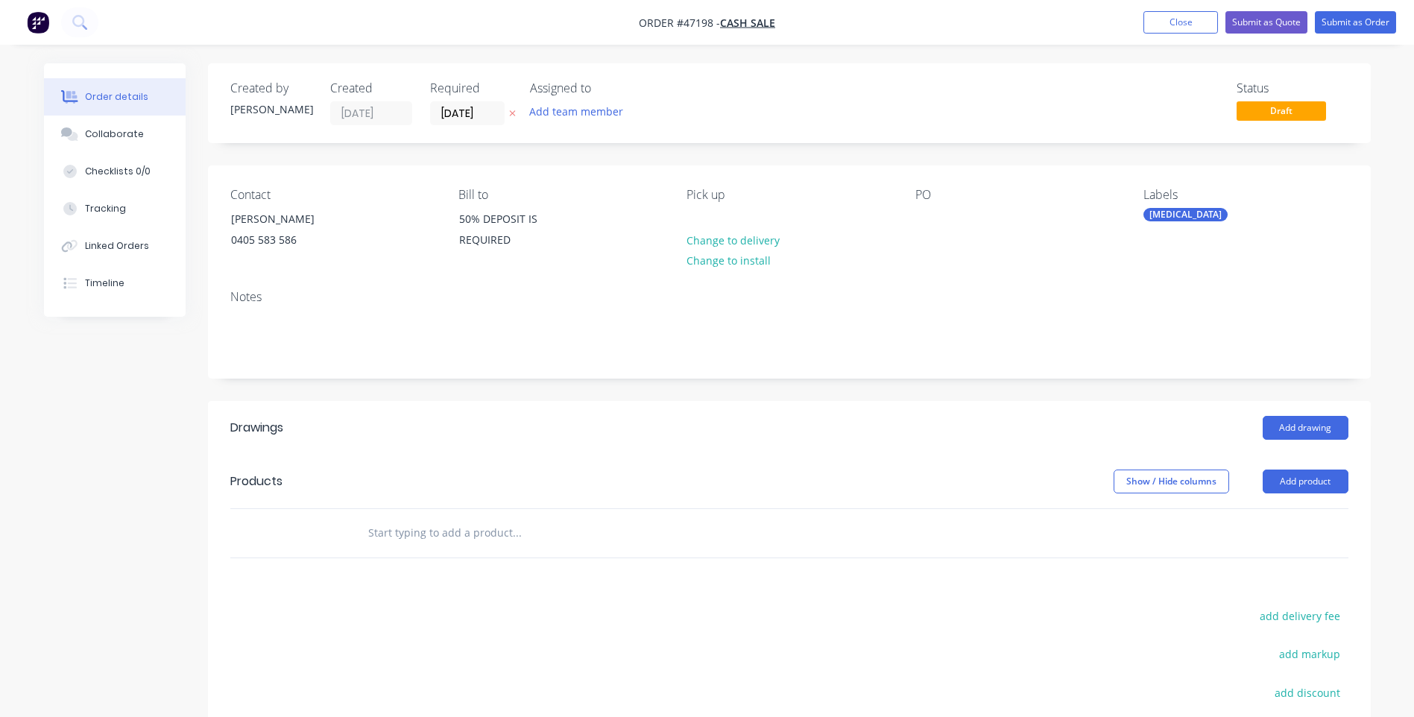
scroll to position [189, 0]
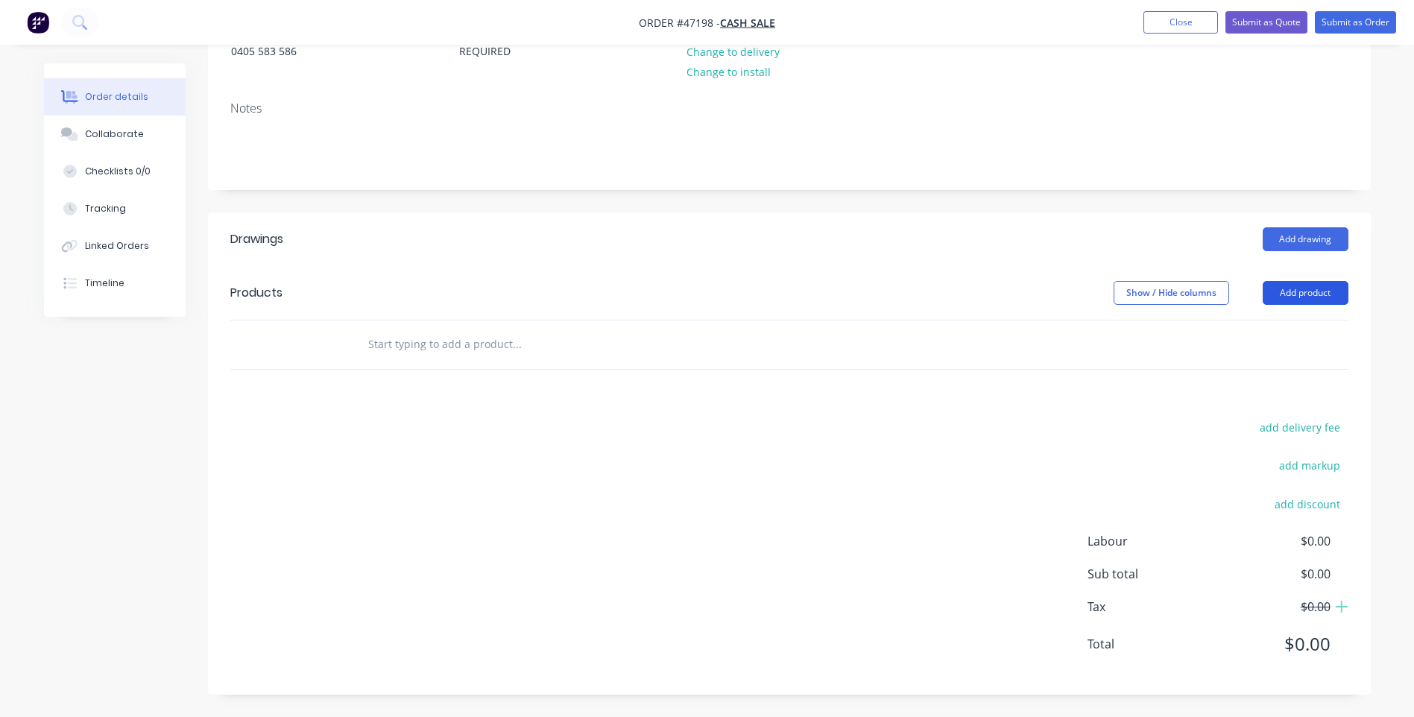
click at [1301, 301] on button "Add product" at bounding box center [1306, 293] width 86 height 24
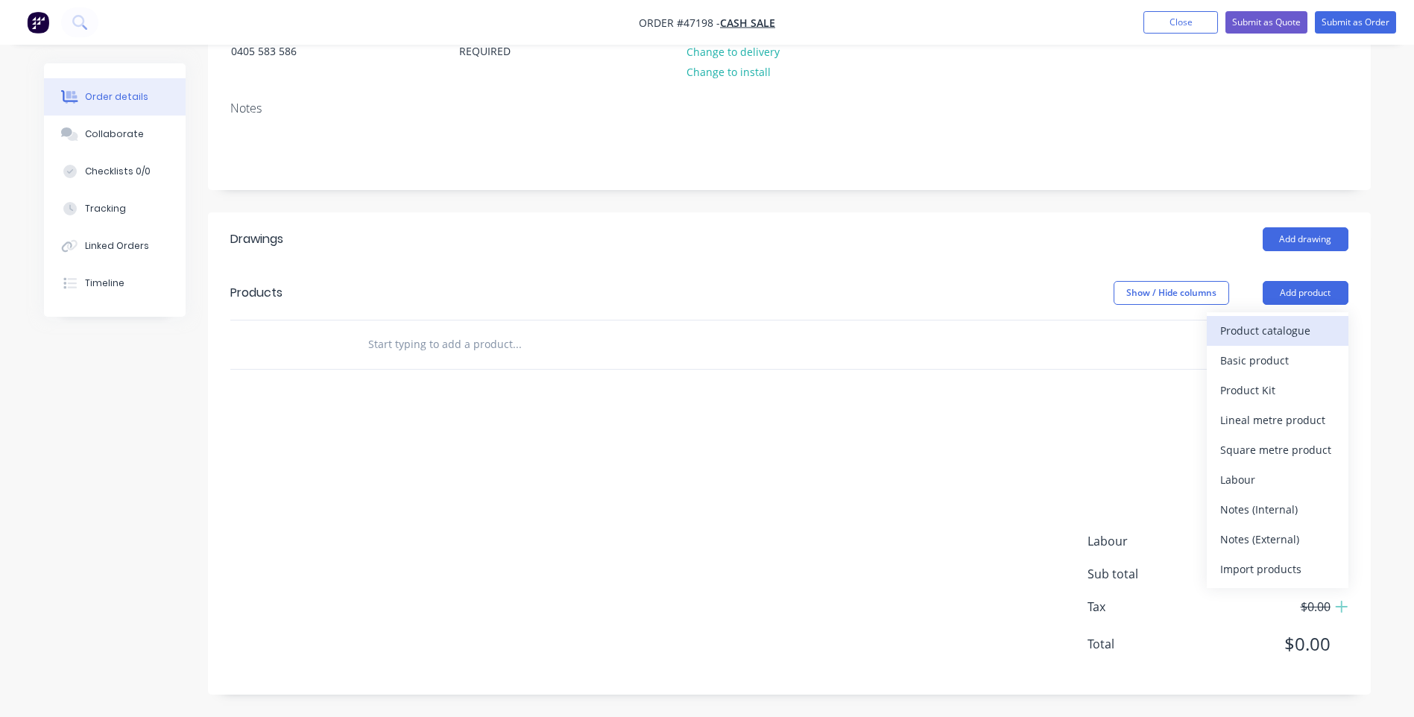
click at [1271, 333] on div "Product catalogue" at bounding box center [1277, 331] width 115 height 22
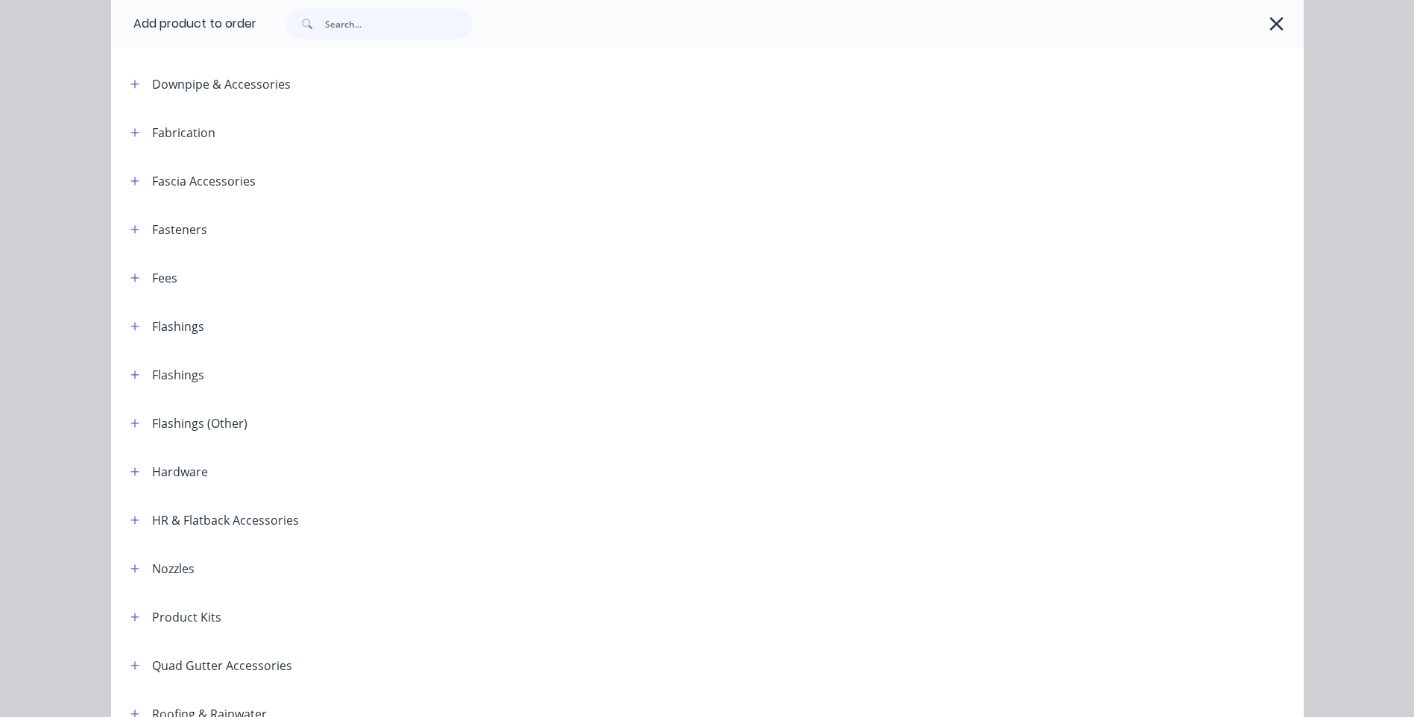
scroll to position [0, 0]
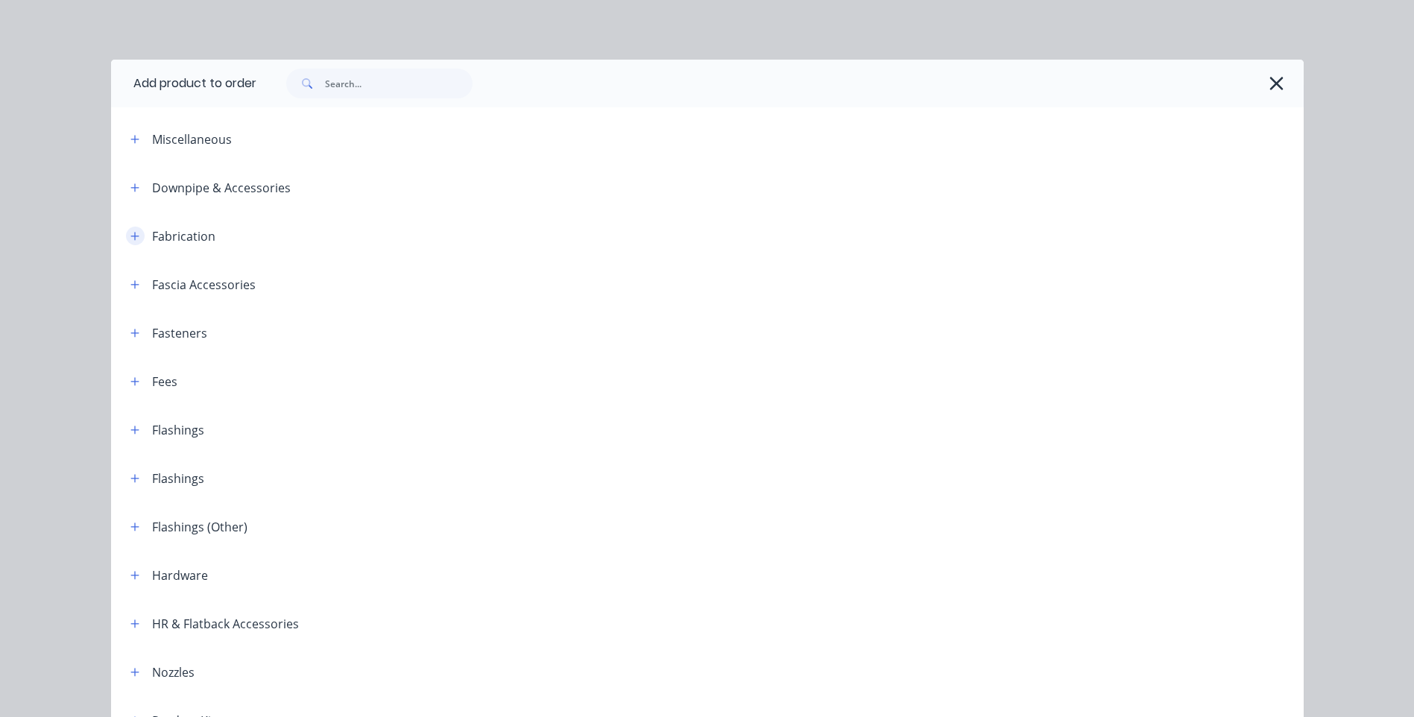
click at [126, 235] on button "button" at bounding box center [135, 236] width 19 height 19
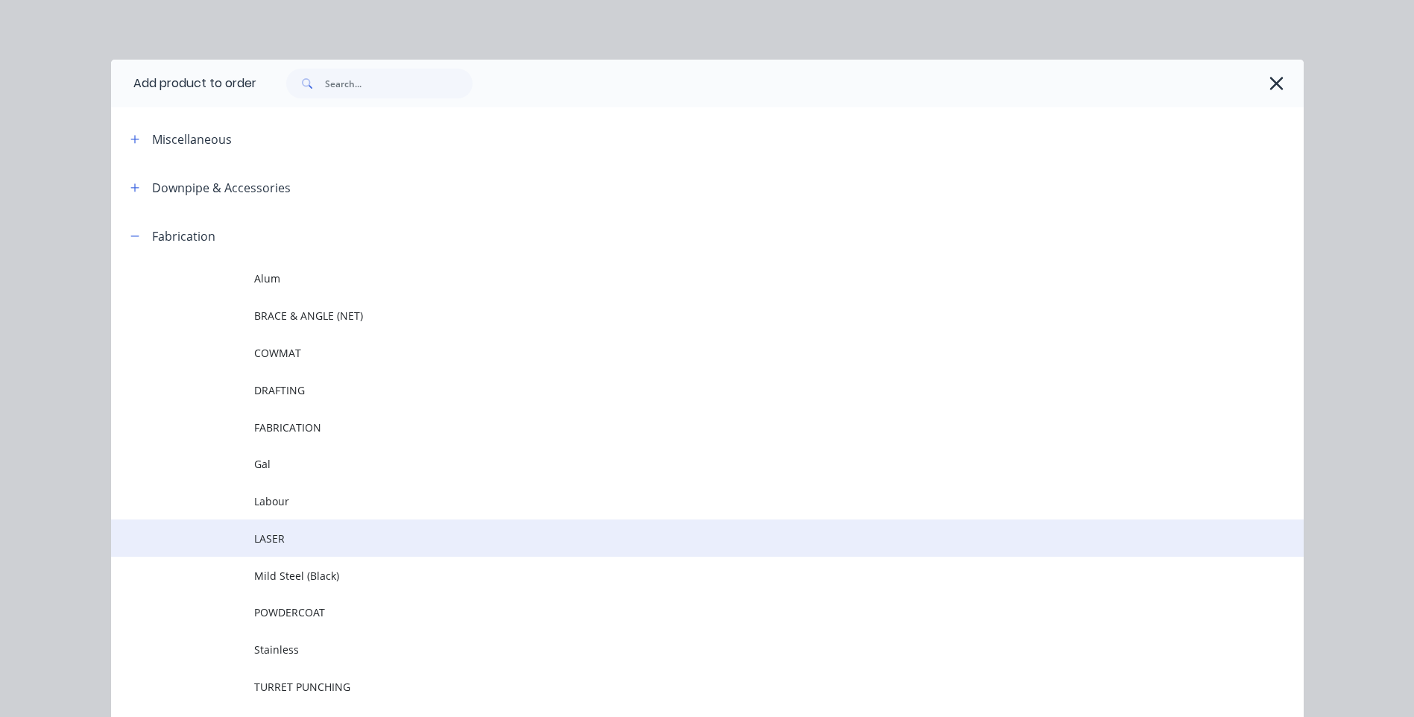
click at [300, 541] on span "LASER" at bounding box center [673, 539] width 839 height 16
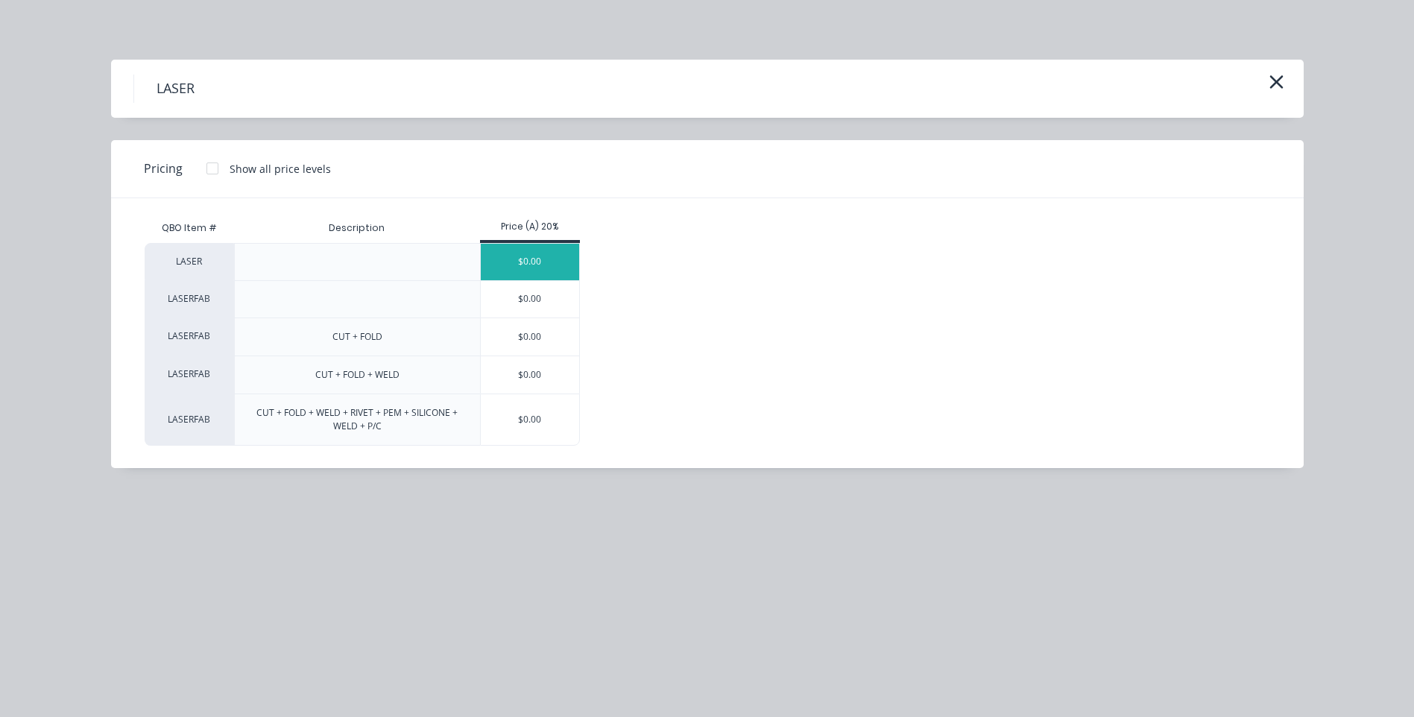
click at [545, 255] on div "$0.00" at bounding box center [530, 262] width 99 height 37
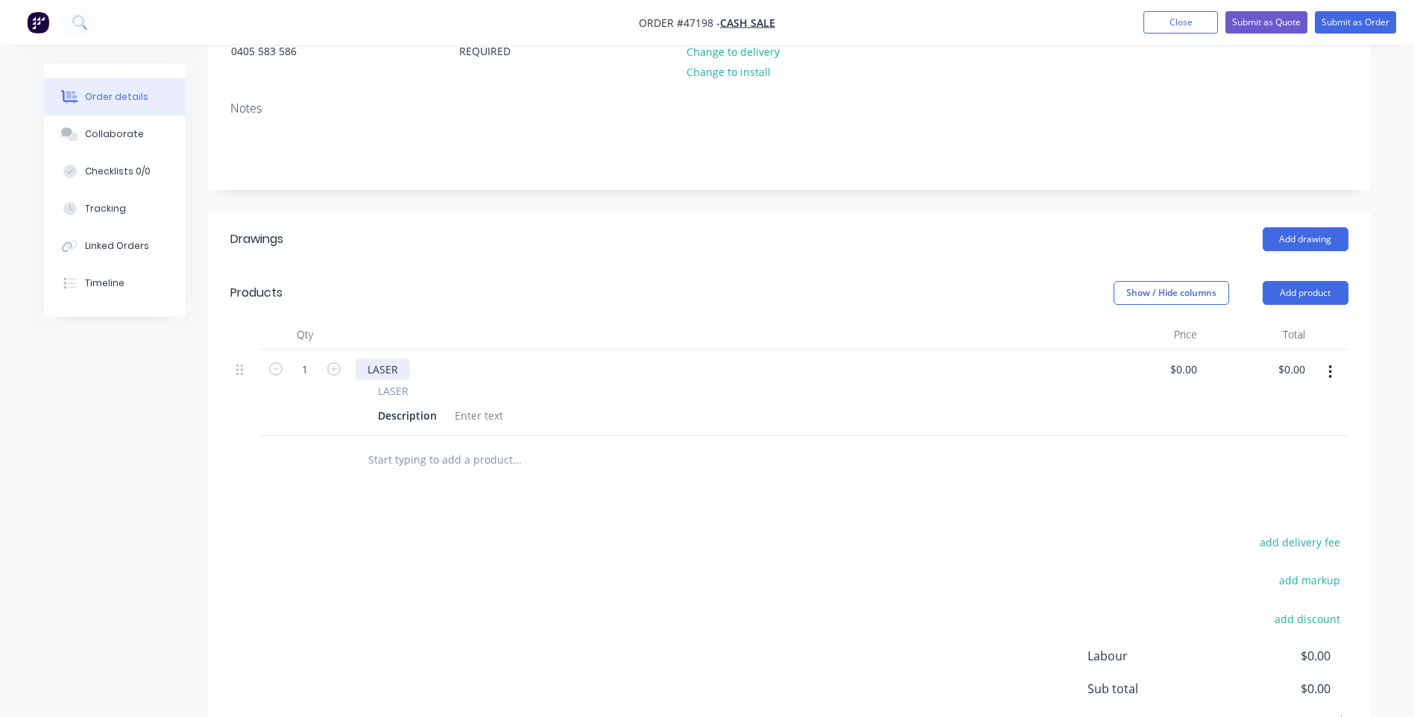
click at [401, 372] on div "LASER" at bounding box center [383, 370] width 54 height 22
drag, startPoint x: 402, startPoint y: 370, endPoint x: 364, endPoint y: 371, distance: 38.0
click at [364, 371] on div "LASER" at bounding box center [383, 370] width 54 height 22
click at [659, 401] on div "LASER Description" at bounding box center [723, 404] width 734 height 43
click at [455, 370] on div "10MM MILD STEEL" at bounding box center [414, 370] width 116 height 22
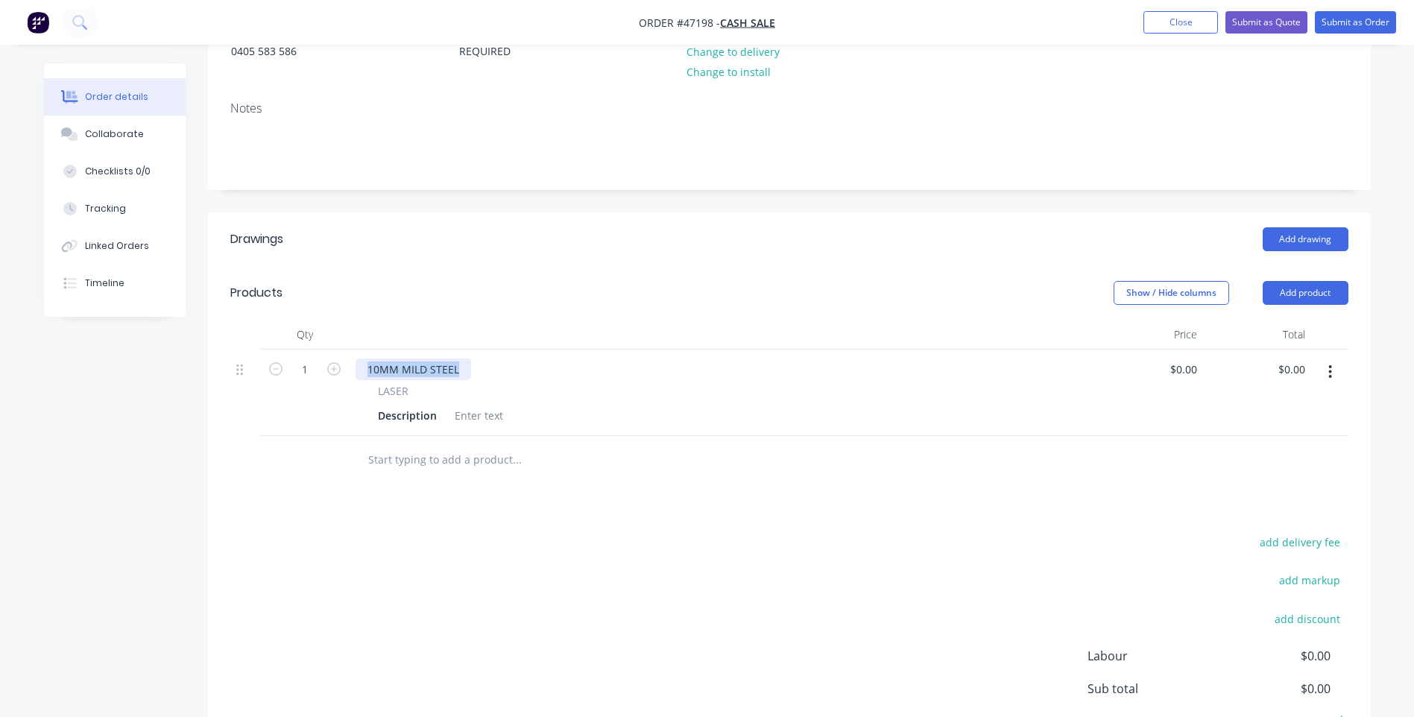
drag, startPoint x: 464, startPoint y: 368, endPoint x: 356, endPoint y: 373, distance: 109.0
click at [356, 373] on div "10MM MILD STEEL" at bounding box center [414, 370] width 116 height 22
click at [397, 416] on div "Description" at bounding box center [407, 416] width 71 height 22
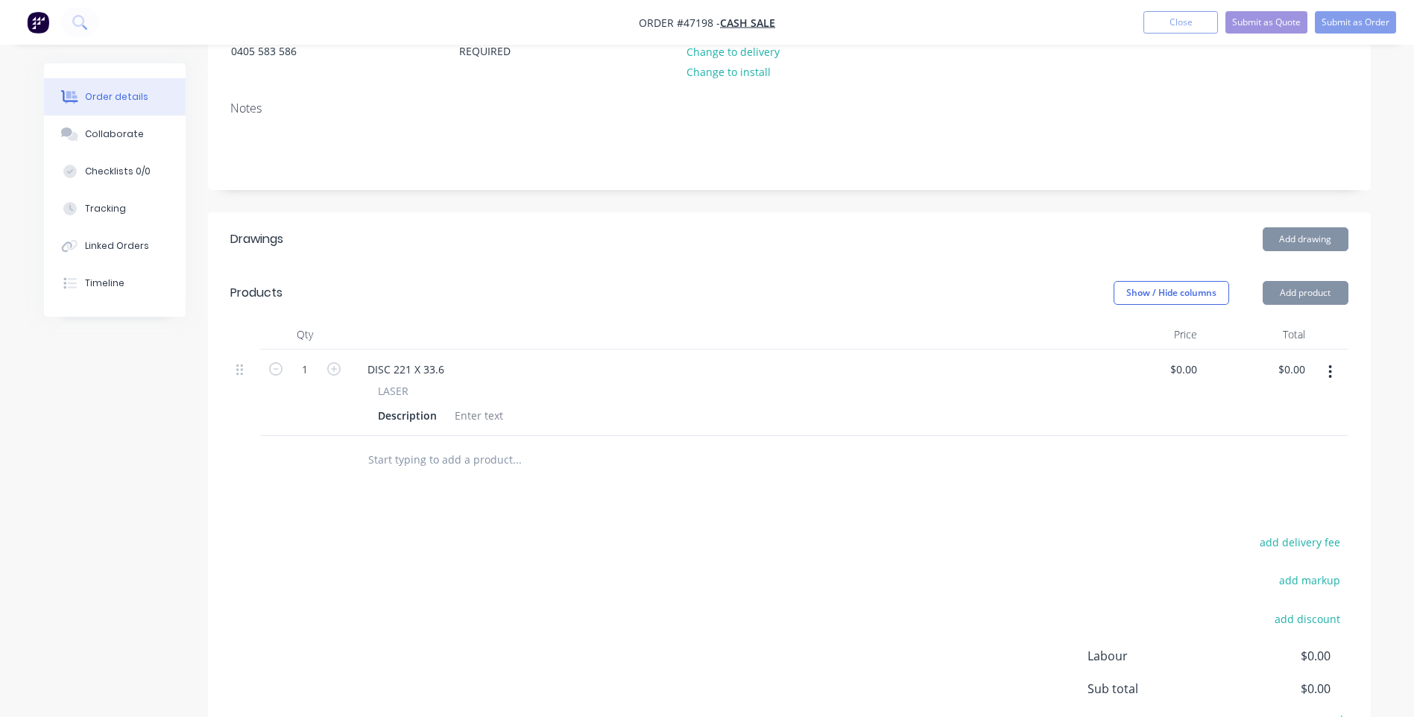
click at [387, 386] on span "LASER" at bounding box center [393, 391] width 31 height 16
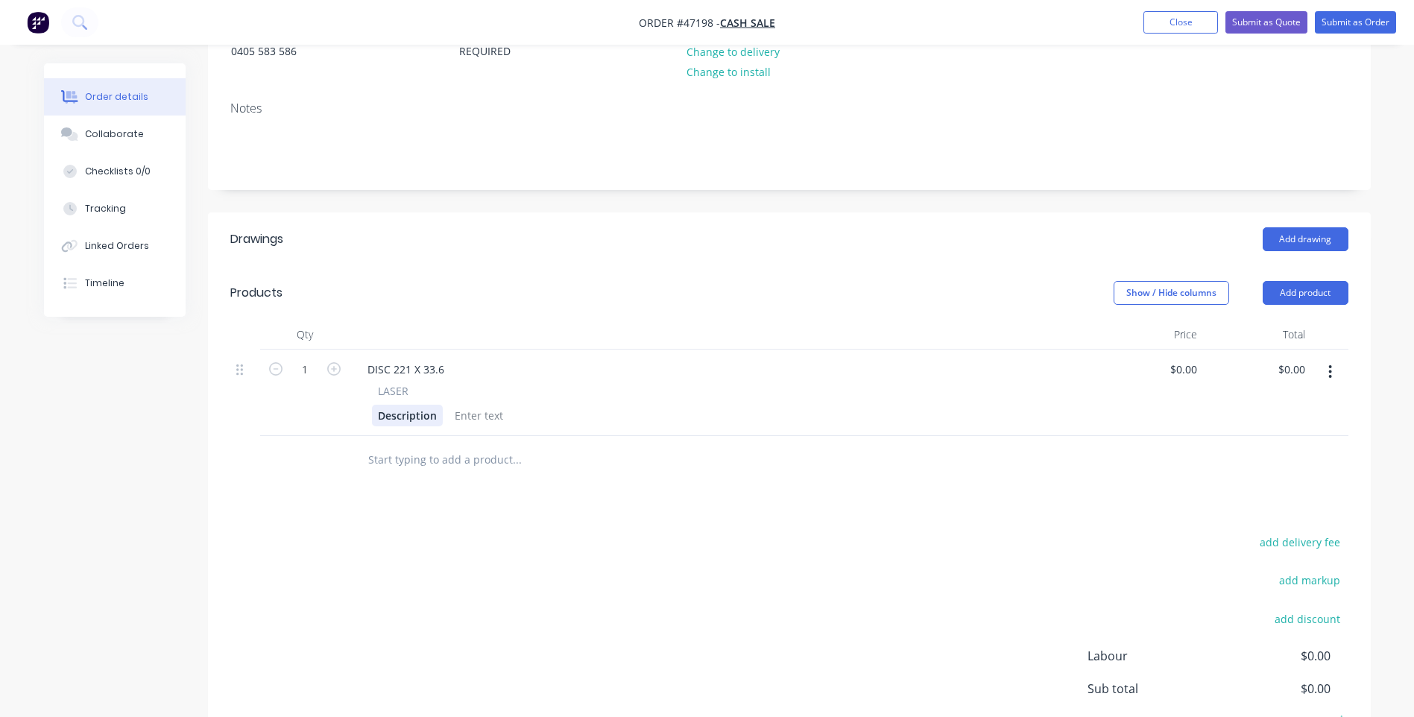
click at [383, 416] on div "Description" at bounding box center [407, 416] width 71 height 22
drag, startPoint x: 374, startPoint y: 417, endPoint x: 447, endPoint y: 414, distance: 73.1
click at [447, 414] on div "Description" at bounding box center [719, 416] width 695 height 22
click at [628, 436] on div at bounding box center [618, 460] width 537 height 48
click at [523, 412] on div at bounding box center [513, 416] width 60 height 22
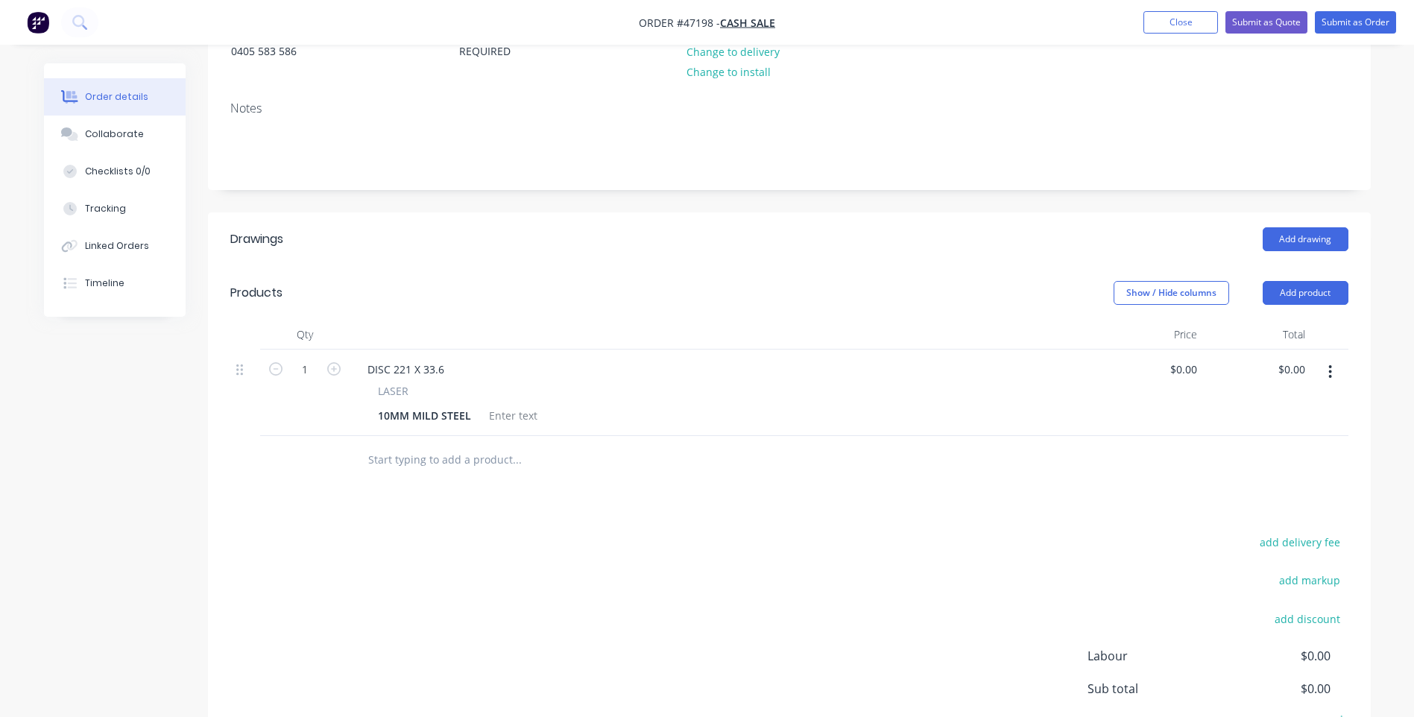
click at [390, 397] on span "LASER" at bounding box center [393, 391] width 31 height 16
click at [532, 418] on div at bounding box center [513, 416] width 60 height 22
click at [343, 376] on button "button" at bounding box center [333, 368] width 19 height 16
click at [343, 368] on button "button" at bounding box center [333, 368] width 19 height 16
type input "3"
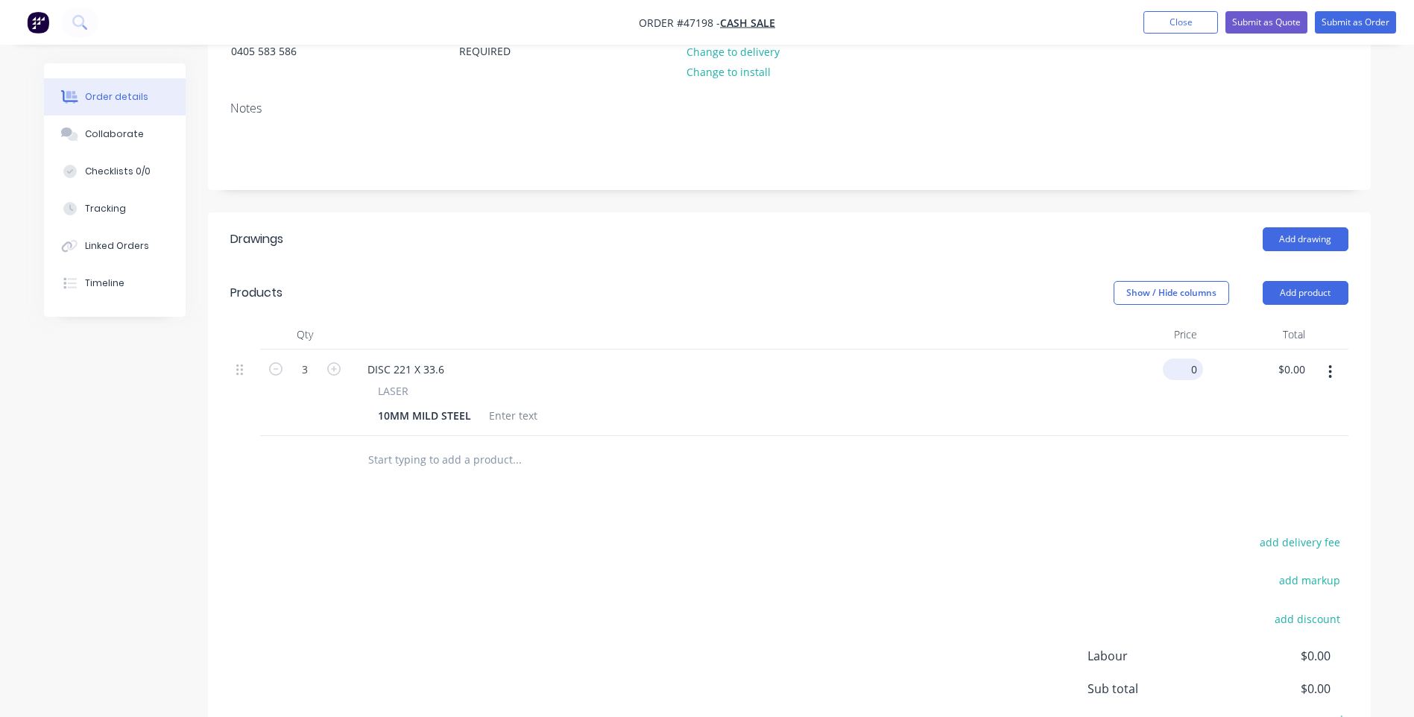
click at [1190, 365] on input "0" at bounding box center [1186, 370] width 34 height 22
type input "$198.00"
click at [1103, 479] on div at bounding box center [789, 460] width 1118 height 48
click at [1279, 366] on input "594.00" at bounding box center [1288, 370] width 46 height 22
type input "198"
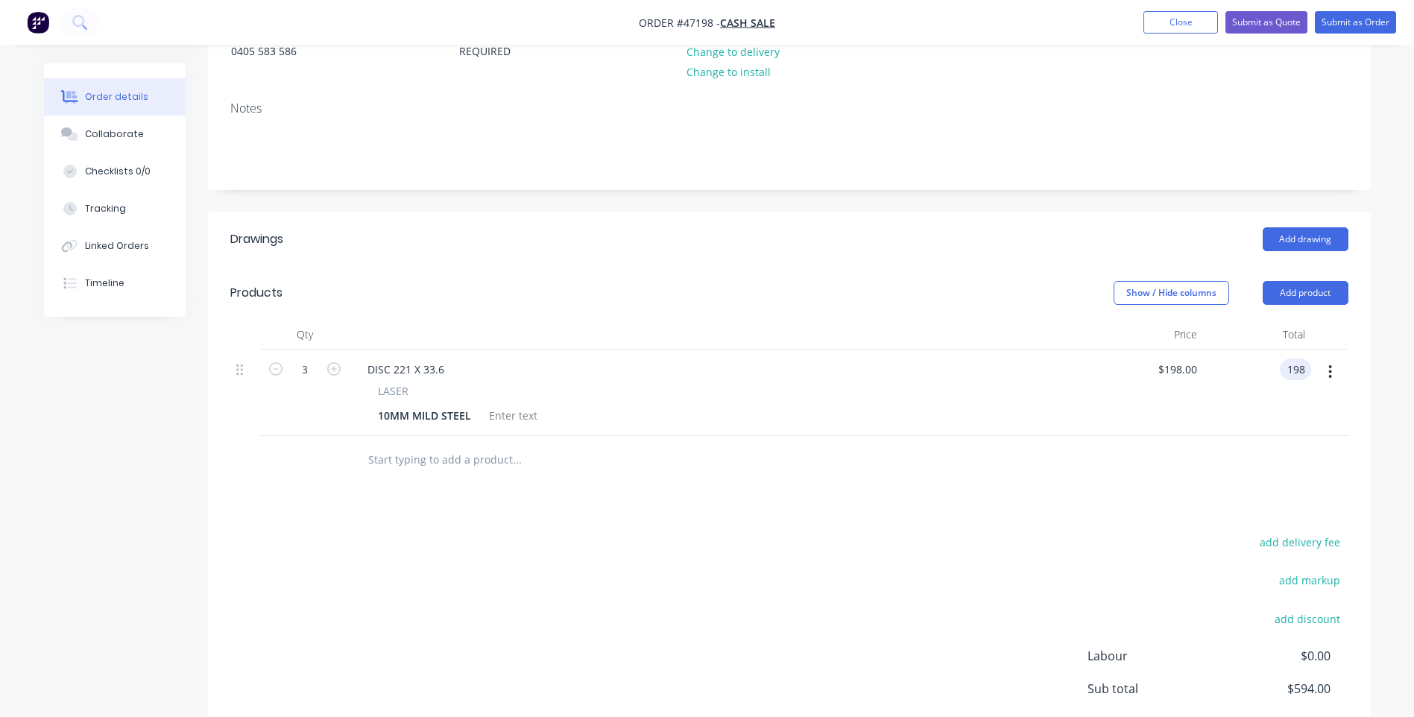
type input "$66.00"
click at [1241, 426] on div "$198.00 198" at bounding box center [1257, 393] width 108 height 86
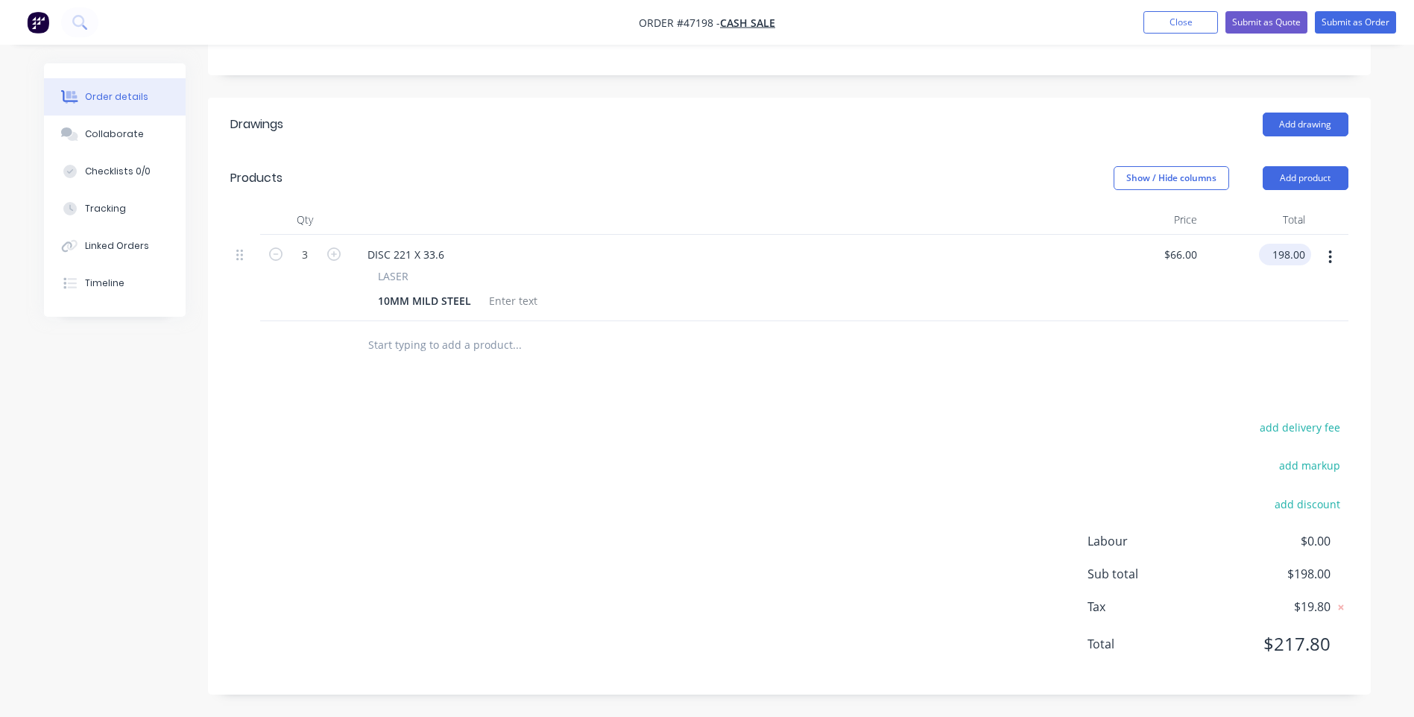
click at [1297, 252] on input "198.00" at bounding box center [1288, 255] width 46 height 22
type input "180"
click at [1305, 256] on input "180" at bounding box center [1298, 255] width 25 height 22
type input "$60.00"
type input "$180.00"
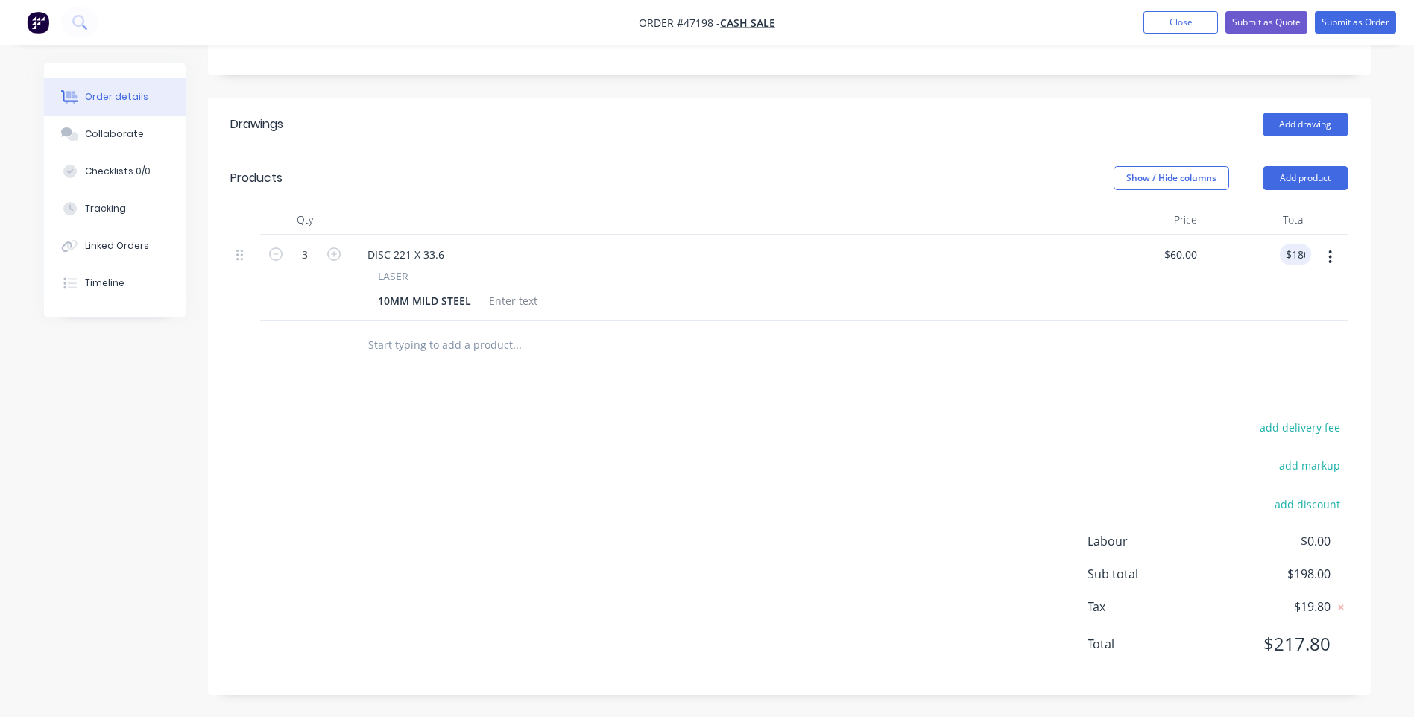
click at [1387, 295] on div "Order details Collaborate Checklists 0/0 Tracking Linked Orders Timeline Order …" at bounding box center [707, 207] width 1414 height 1021
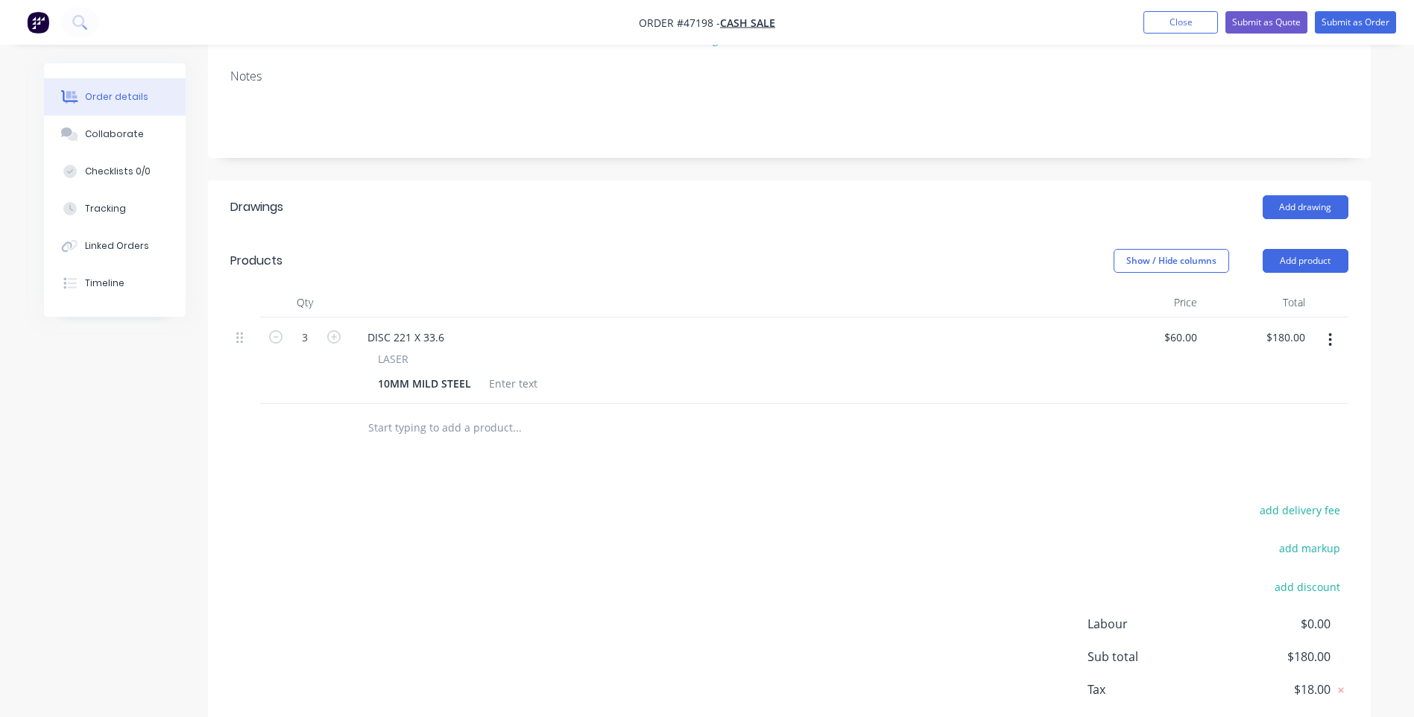
scroll to position [224, 0]
click at [502, 381] on div at bounding box center [513, 381] width 60 height 22
click at [526, 380] on div at bounding box center [513, 381] width 60 height 22
click at [452, 379] on div "10MM MILD STEEL" at bounding box center [424, 381] width 105 height 22
drag, startPoint x: 467, startPoint y: 377, endPoint x: 362, endPoint y: 383, distance: 105.3
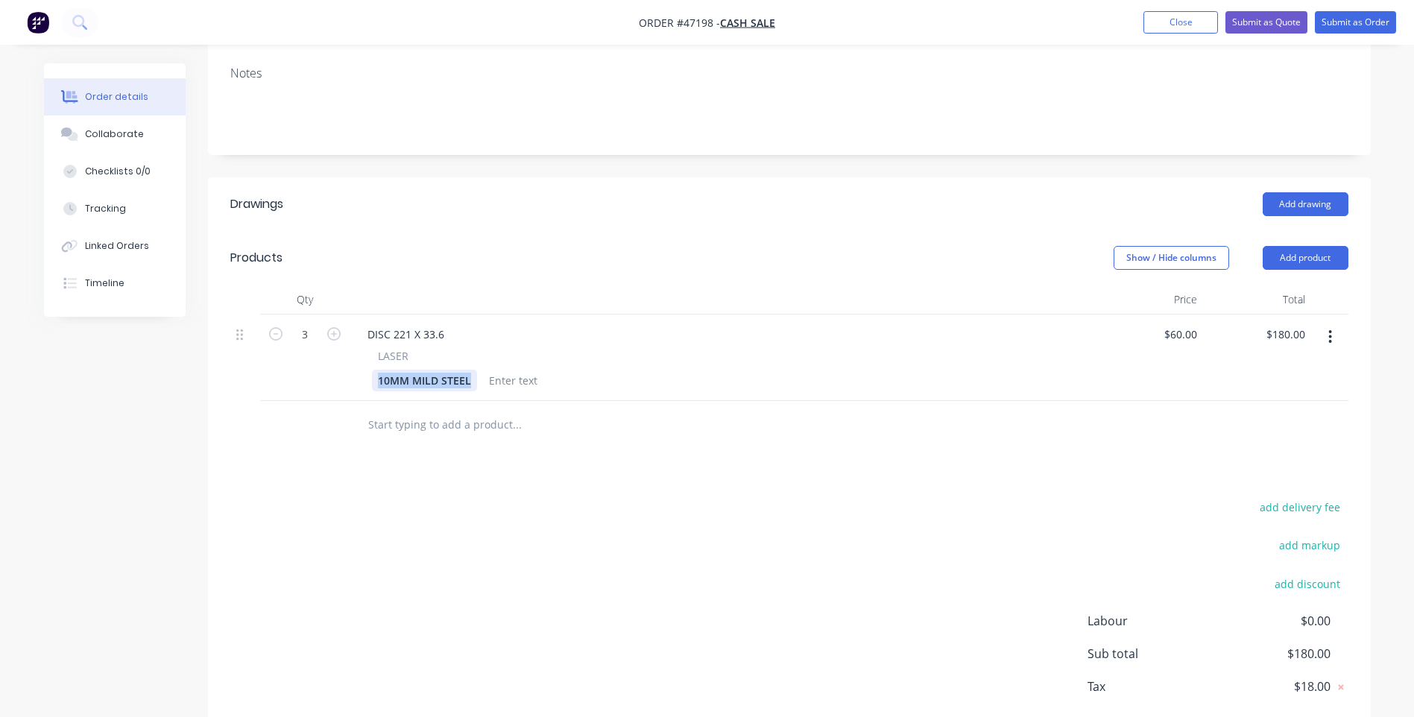
click at [362, 383] on div "LASER 10MM MILD STEEL" at bounding box center [723, 369] width 734 height 43
drag, startPoint x: 429, startPoint y: 338, endPoint x: 329, endPoint y: 338, distance: 99.9
click at [329, 338] on div "3 DISC 221 X 33.6 LASER $60.00 $60.00 $180.00 $180.00" at bounding box center [789, 358] width 1118 height 86
click at [406, 379] on div at bounding box center [430, 381] width 60 height 22
click at [416, 379] on div at bounding box center [430, 381] width 60 height 22
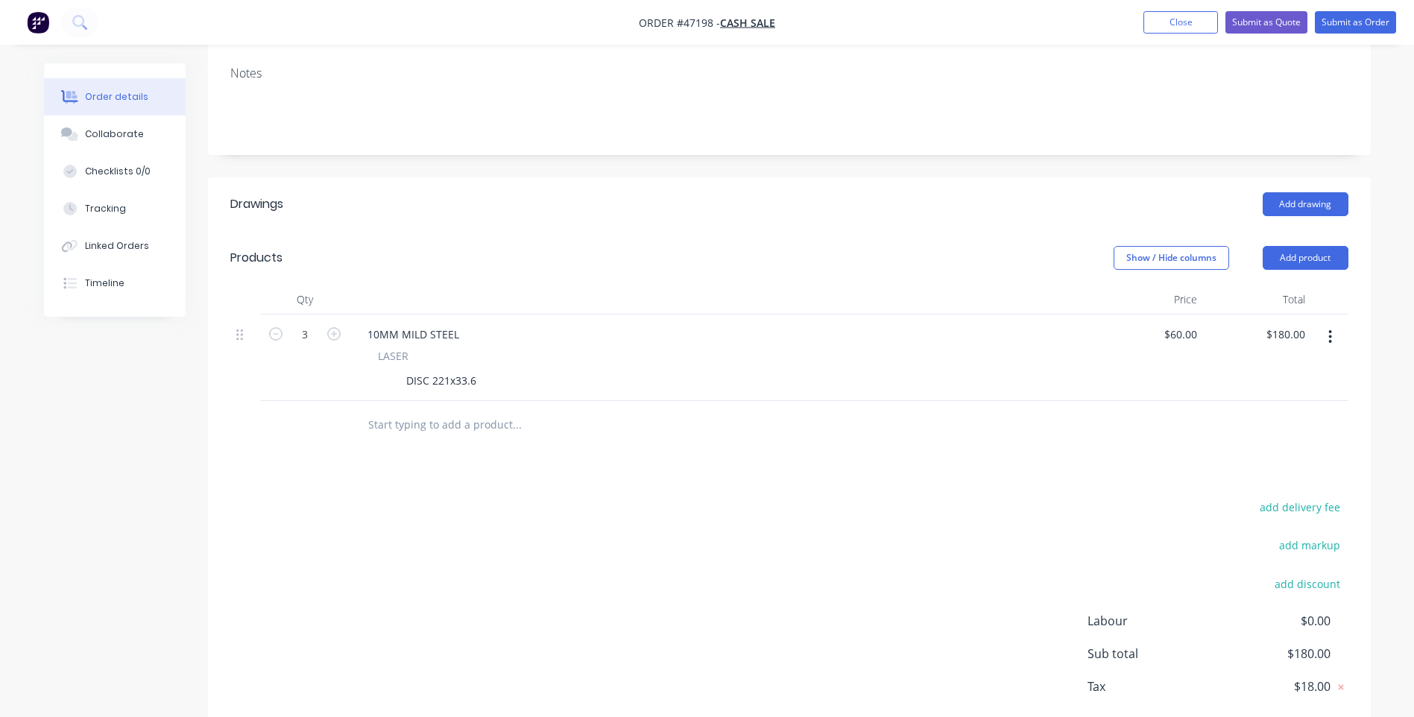
click at [626, 360] on div "LASER" at bounding box center [722, 356] width 689 height 16
click at [385, 383] on div at bounding box center [383, 381] width 22 height 22
drag, startPoint x: 406, startPoint y: 379, endPoint x: 480, endPoint y: 382, distance: 73.9
click at [480, 382] on div "DISC 221x33.6" at bounding box center [441, 381] width 82 height 22
click at [493, 374] on div "DISC 221x33.6" at bounding box center [719, 381] width 695 height 22
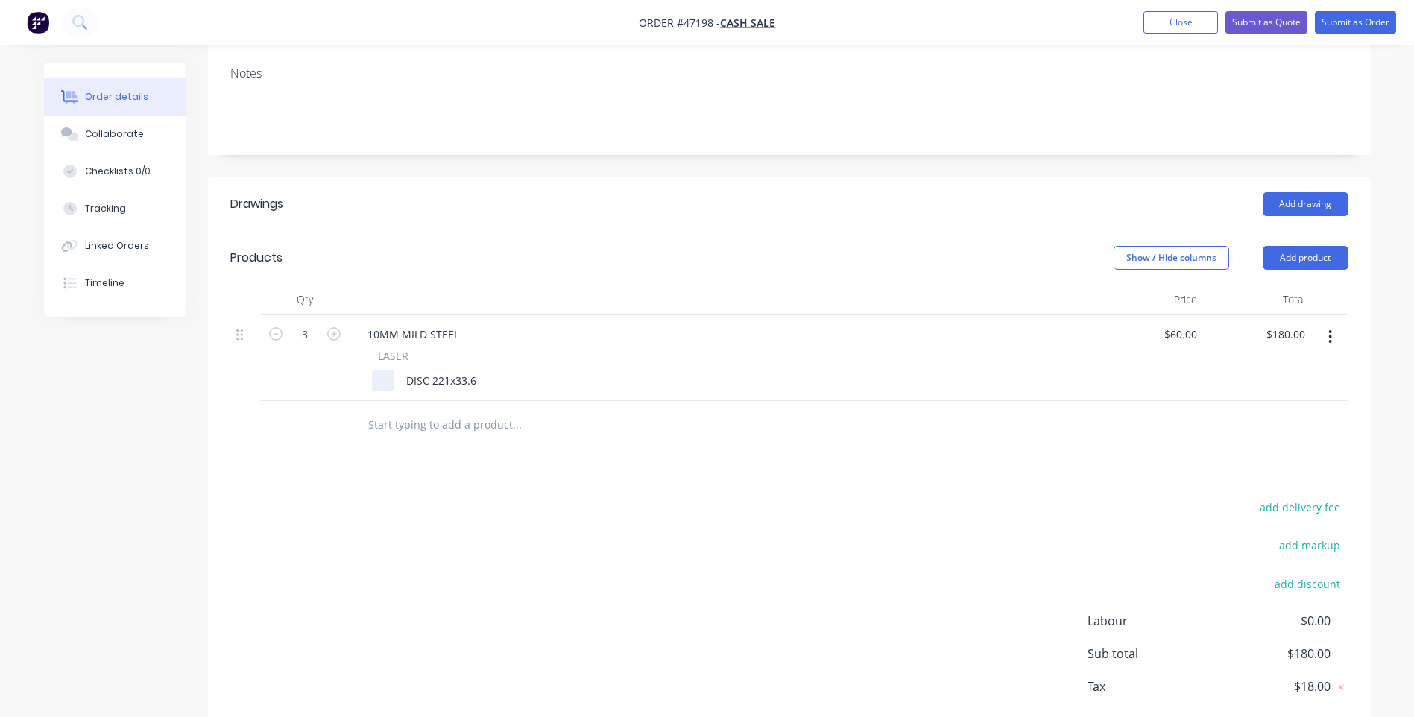
click at [397, 380] on div "DISC 221x33.6" at bounding box center [719, 381] width 695 height 22
click at [683, 388] on div "DISC 221x33.6" at bounding box center [719, 381] width 695 height 22
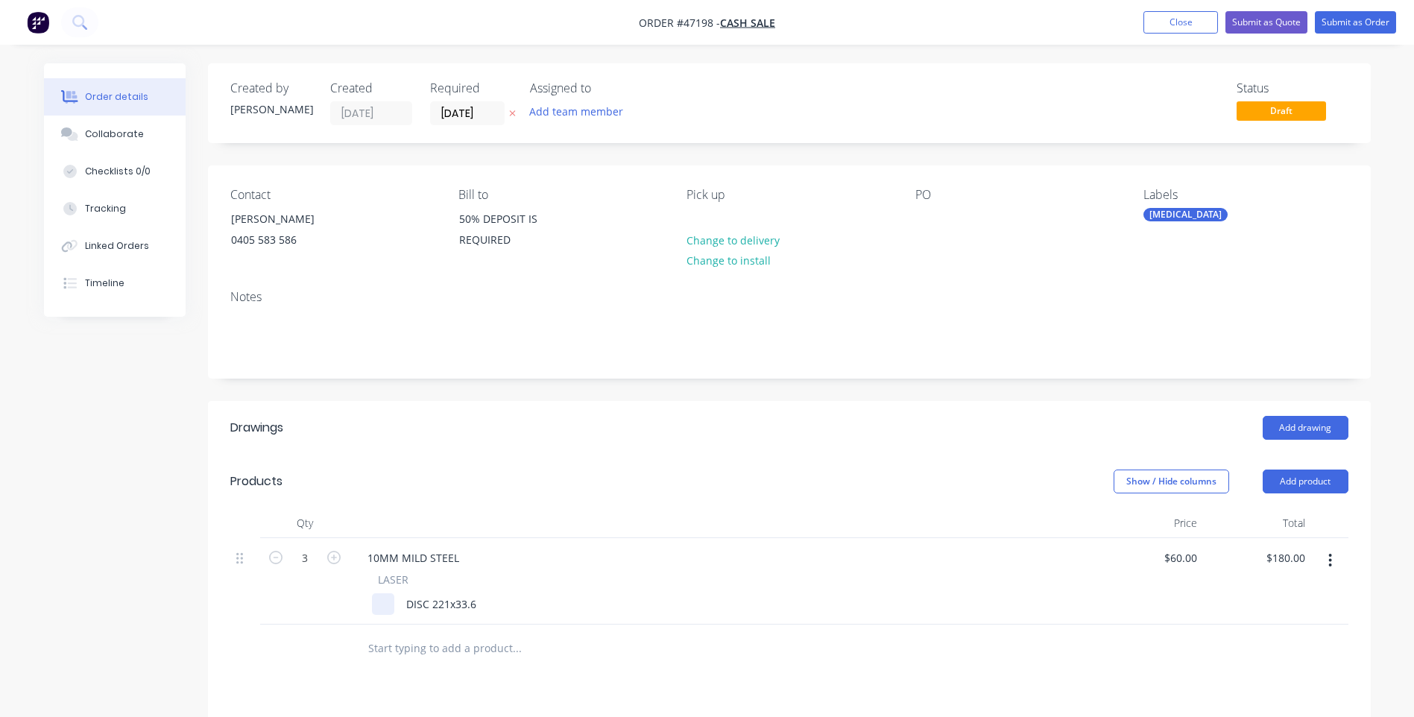
click at [378, 600] on div at bounding box center [383, 604] width 22 height 22
drag, startPoint x: 377, startPoint y: 602, endPoint x: 390, endPoint y: 605, distance: 12.9
click at [390, 605] on div at bounding box center [383, 604] width 22 height 22
click at [391, 603] on div at bounding box center [383, 604] width 22 height 22
drag, startPoint x: 408, startPoint y: 603, endPoint x: 495, endPoint y: 606, distance: 87.3
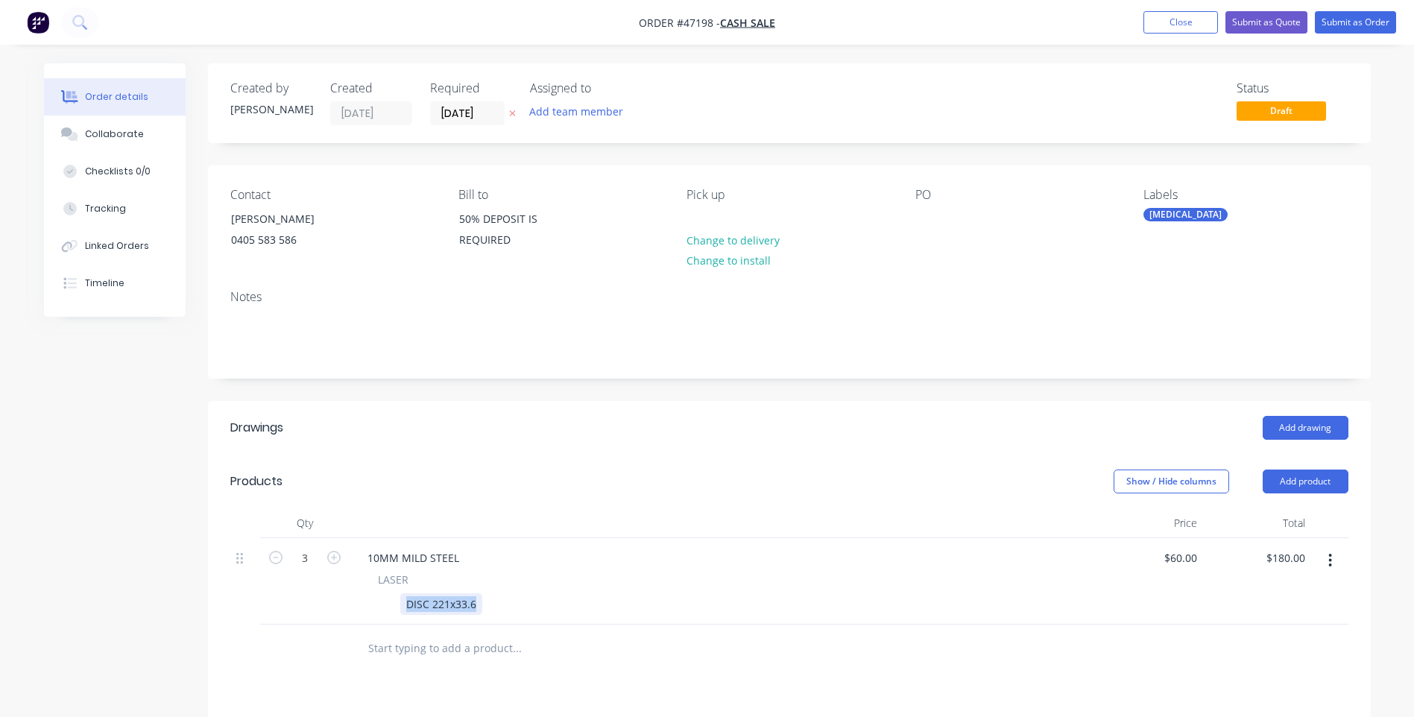
click at [495, 606] on div "DISC 221x33.6" at bounding box center [719, 604] width 695 height 22
click at [385, 605] on div at bounding box center [383, 604] width 22 height 22
click at [462, 600] on div at bounding box center [472, 604] width 22 height 22
drag, startPoint x: 669, startPoint y: 573, endPoint x: 658, endPoint y: 566, distance: 12.4
click at [658, 566] on div "10MM MILD STEEL LASER DISC 221x33.6 CUT ONLY" at bounding box center [723, 581] width 746 height 86
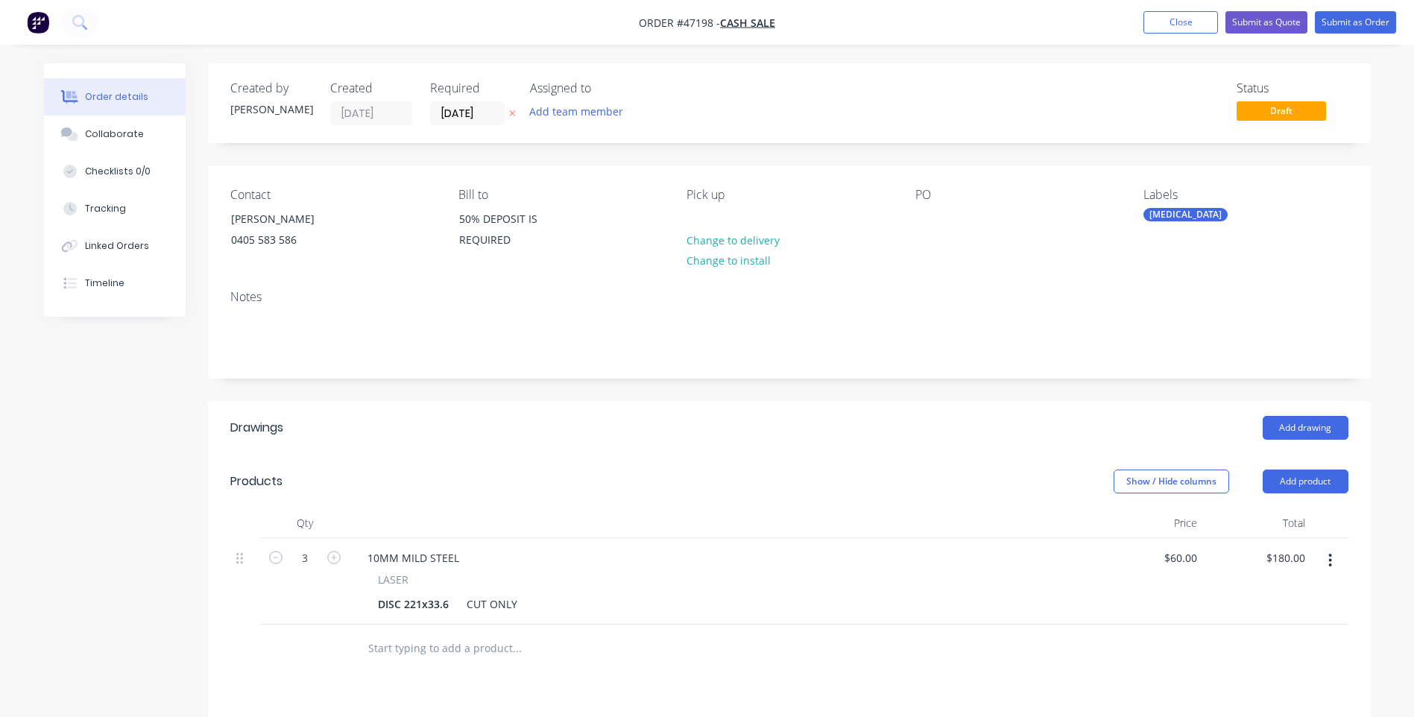
click at [934, 462] on header "Products Show / Hide columns Add product" at bounding box center [789, 482] width 1163 height 54
click at [1340, 24] on button "Submit as Order" at bounding box center [1355, 22] width 81 height 22
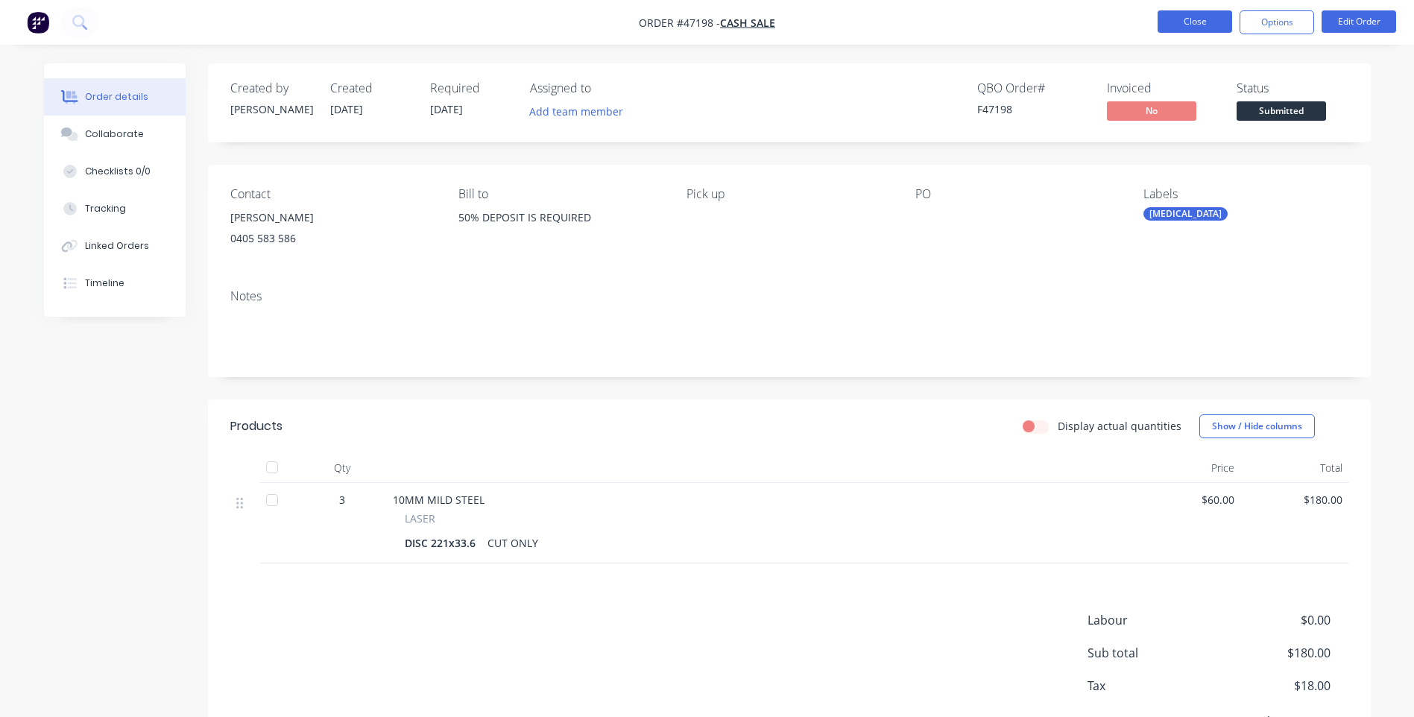
click at [1192, 16] on button "Close" at bounding box center [1195, 21] width 75 height 22
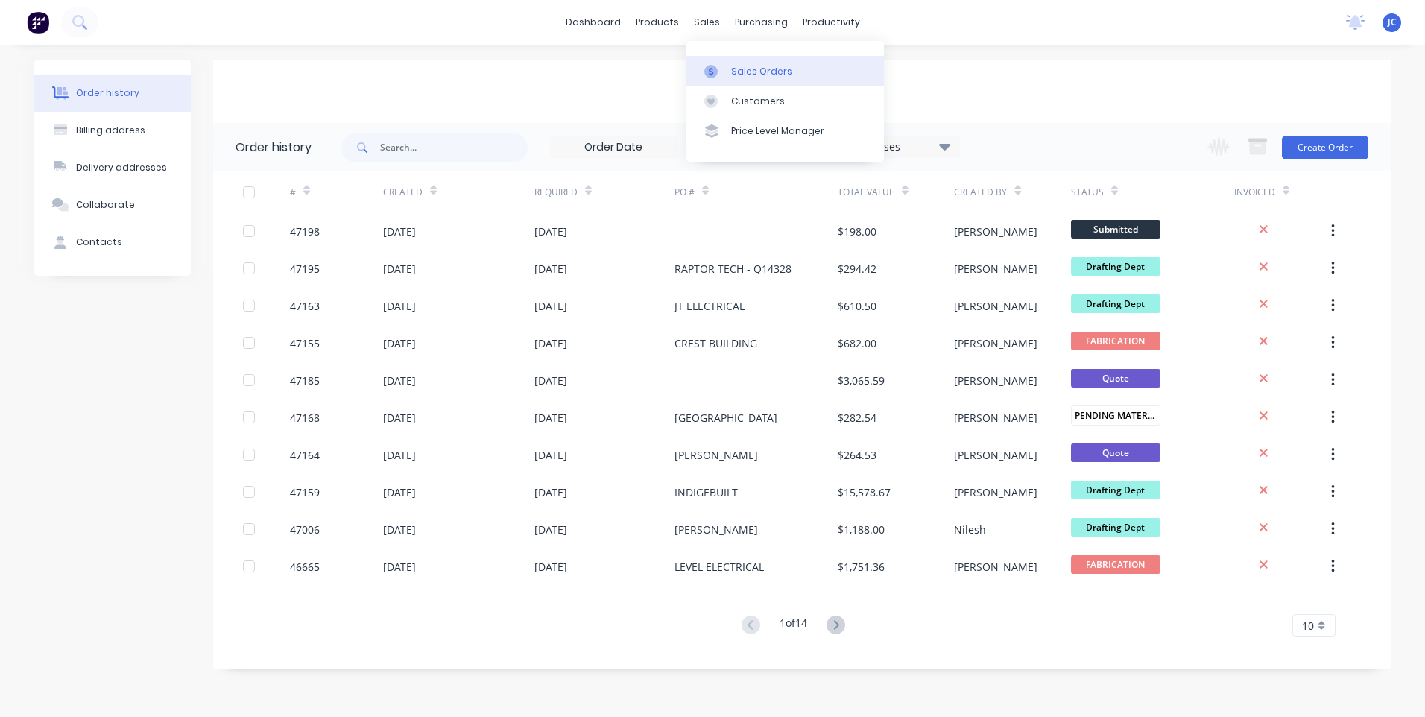
click at [713, 67] on icon at bounding box center [711, 71] width 13 height 13
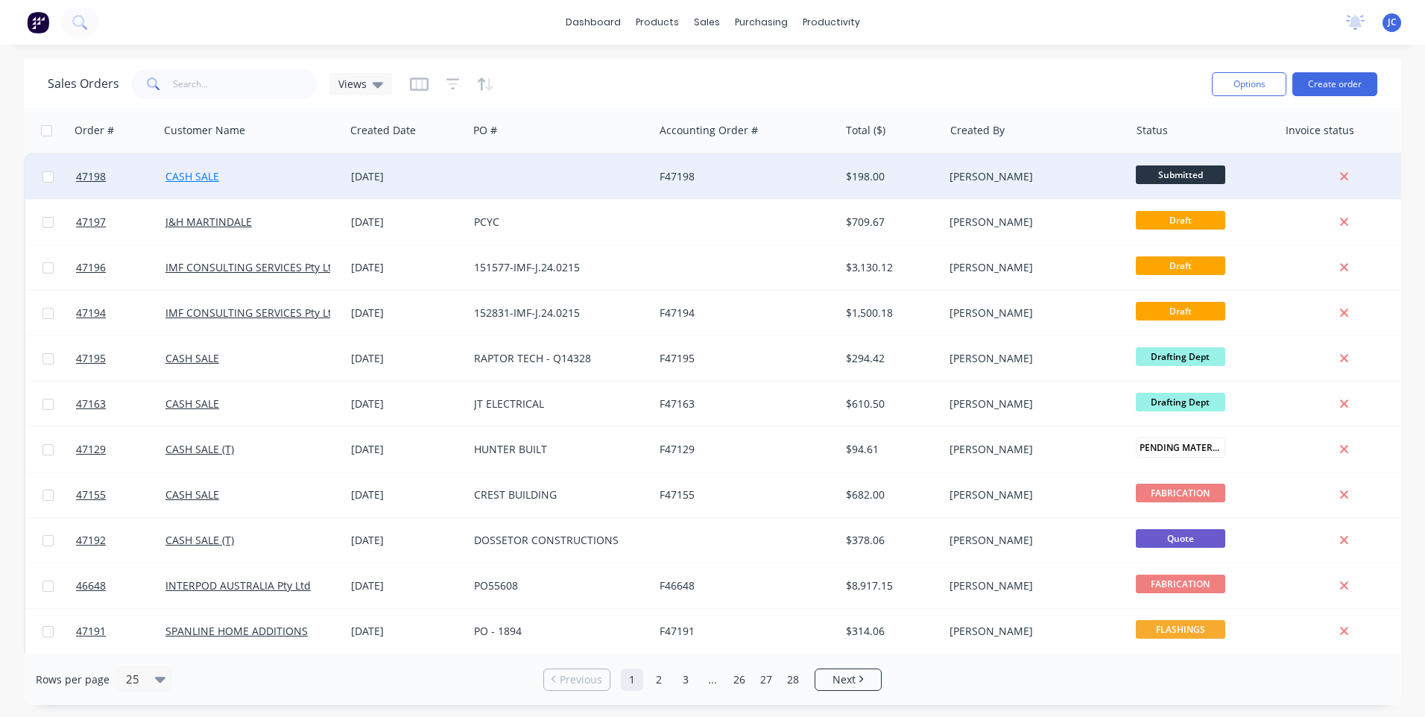
click at [209, 176] on link "CASH SALE" at bounding box center [193, 176] width 54 height 14
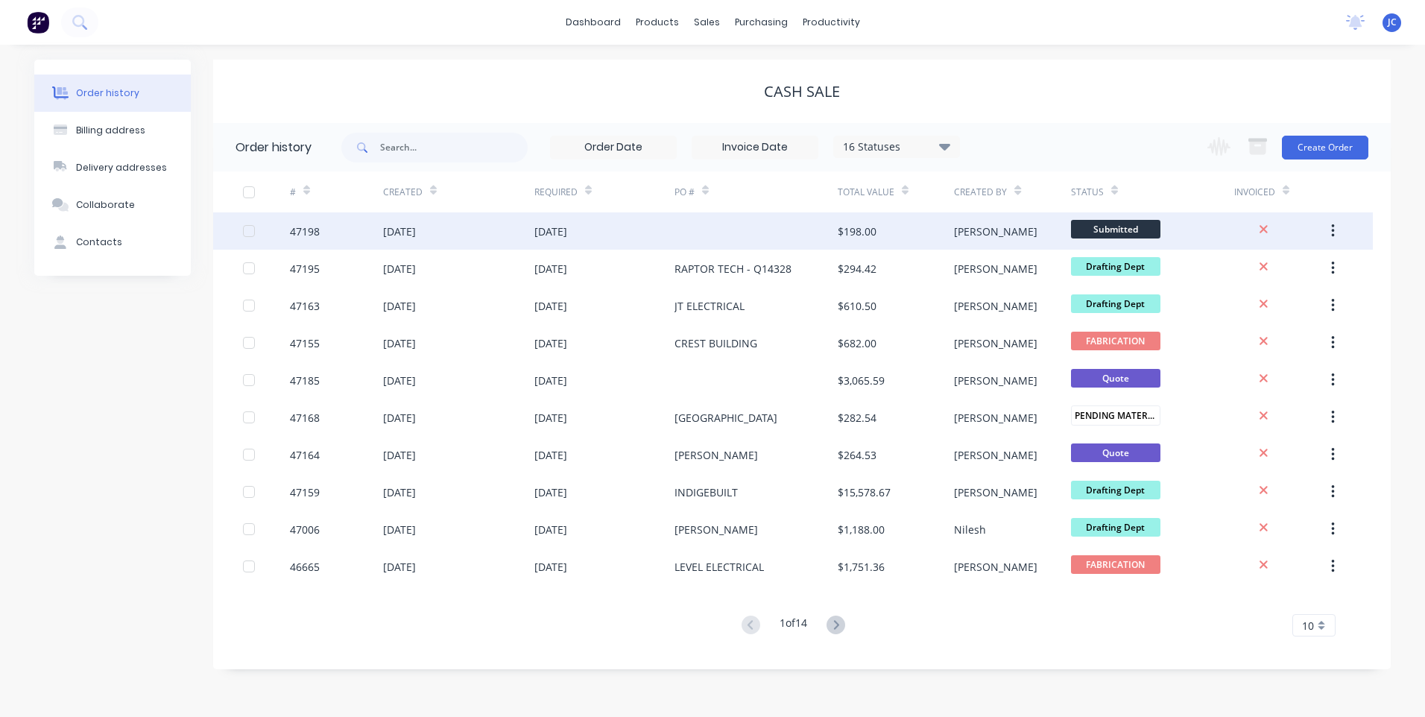
click at [637, 227] on div "[DATE]" at bounding box center [605, 230] width 140 height 37
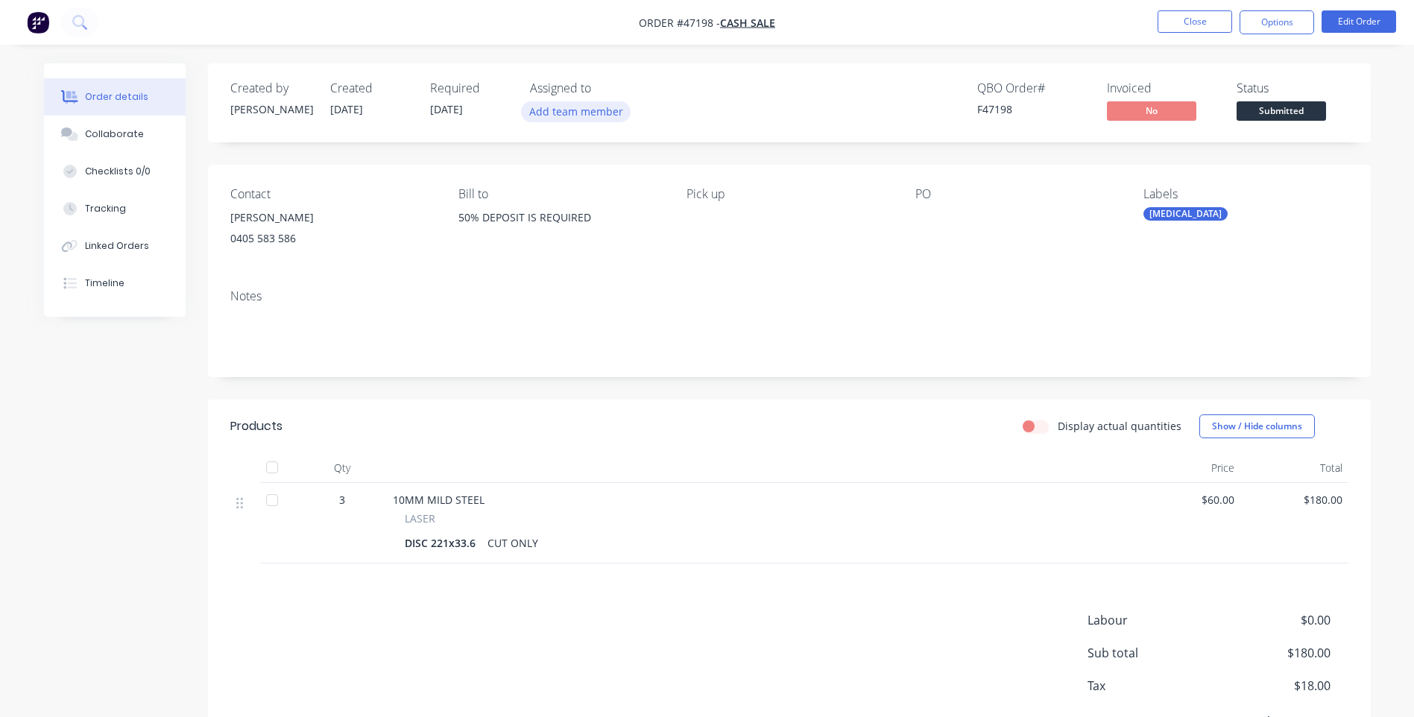
click at [579, 116] on button "Add team member" at bounding box center [576, 111] width 110 height 20
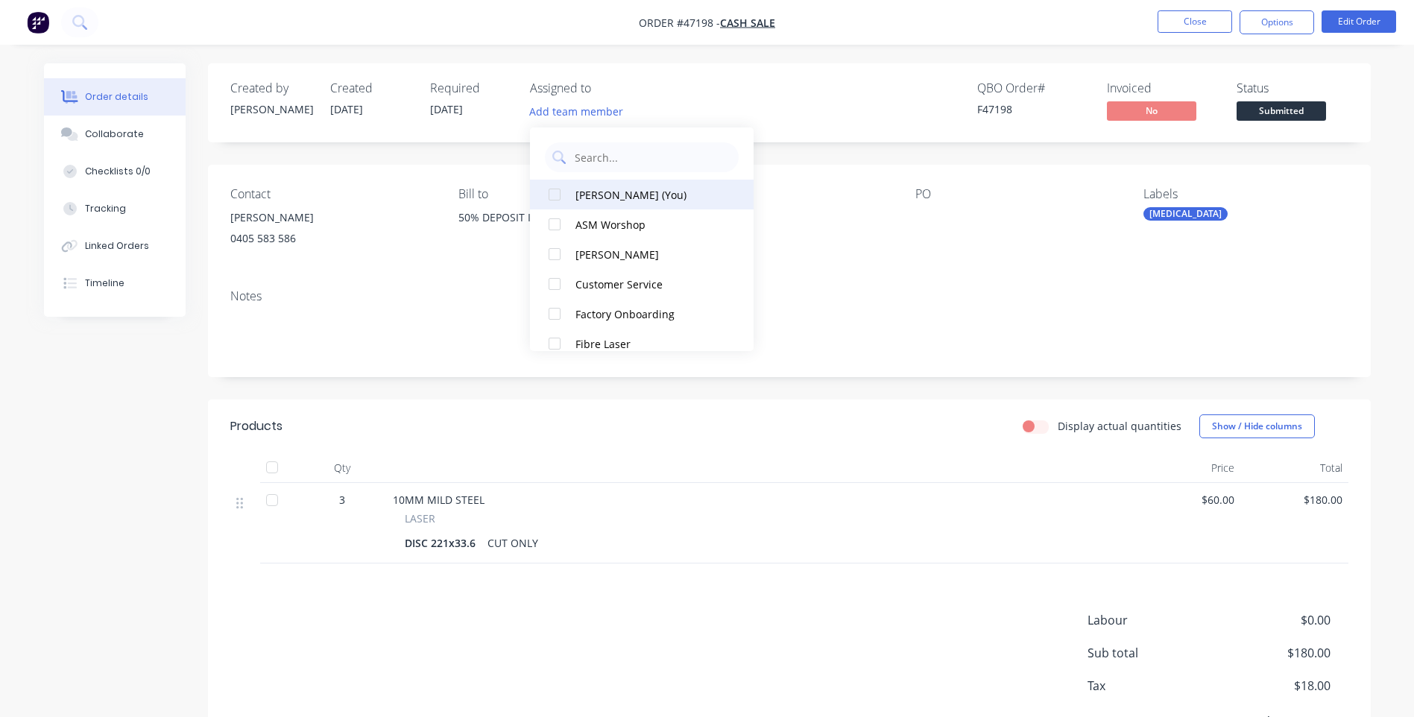
click at [558, 190] on div at bounding box center [555, 195] width 30 height 30
click at [743, 119] on div "QBO Order # F47198 Invoiced No Status Submitted" at bounding box center [1013, 102] width 669 height 43
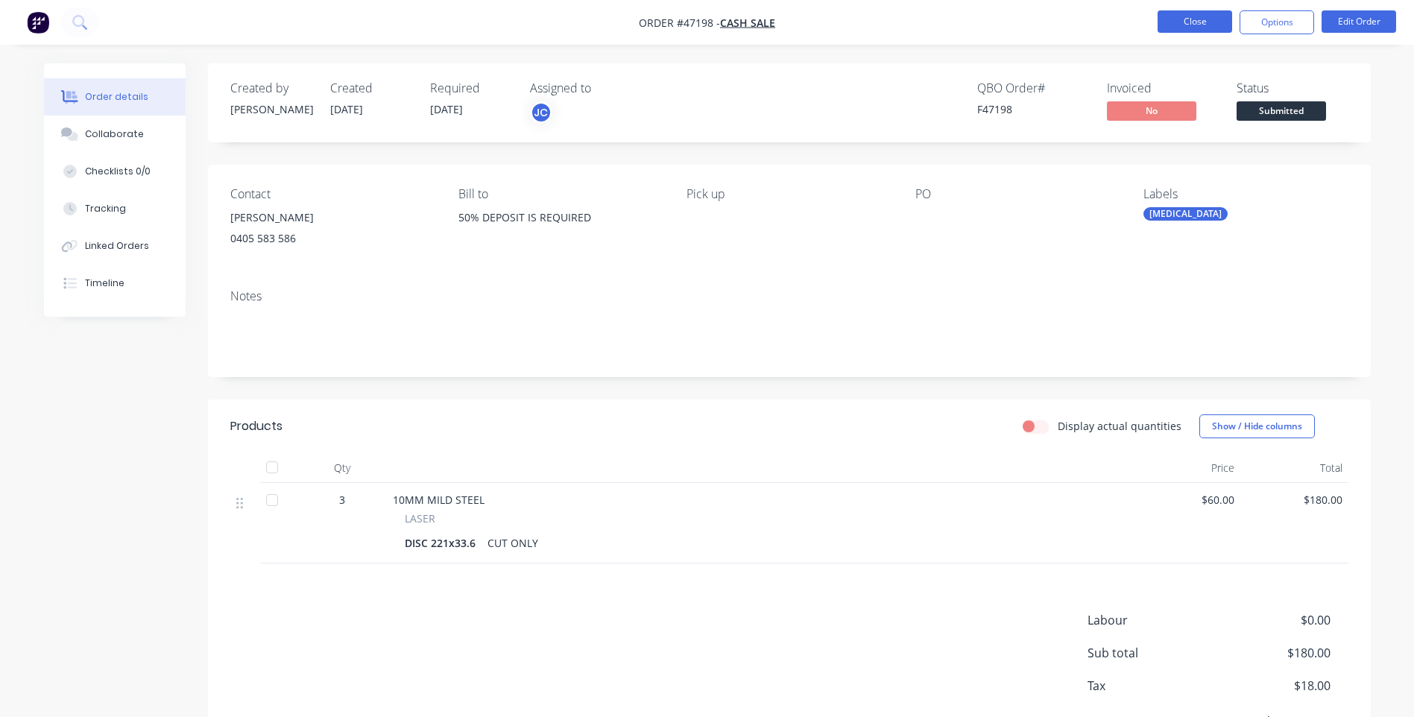
click at [1207, 21] on button "Close" at bounding box center [1195, 21] width 75 height 22
